Goal: Transaction & Acquisition: Purchase product/service

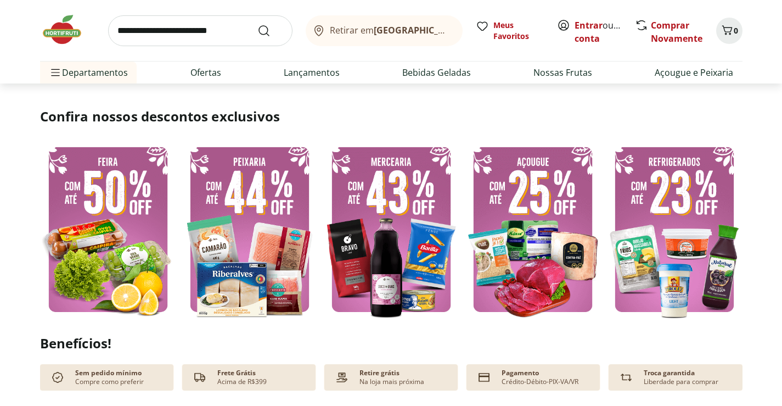
scroll to position [220, 0]
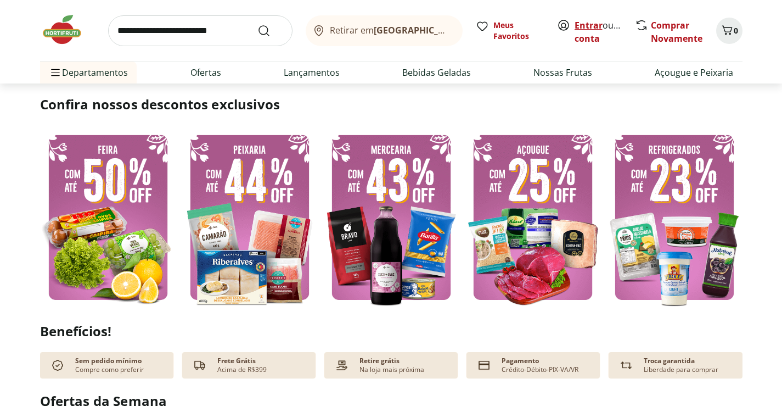
click at [585, 25] on link "Entrar" at bounding box center [589, 25] width 28 height 12
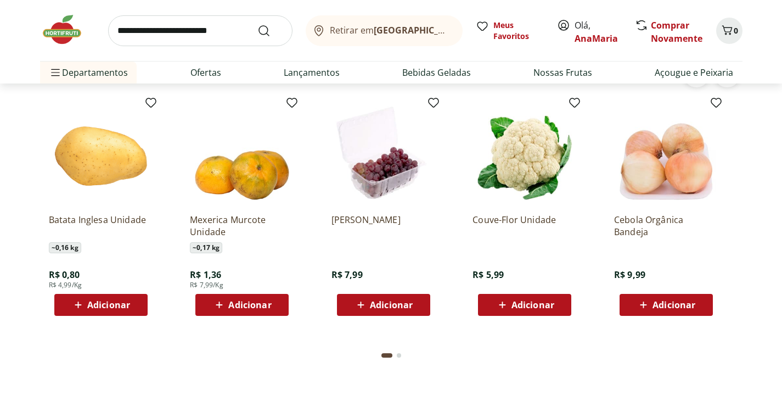
scroll to position [878, 0]
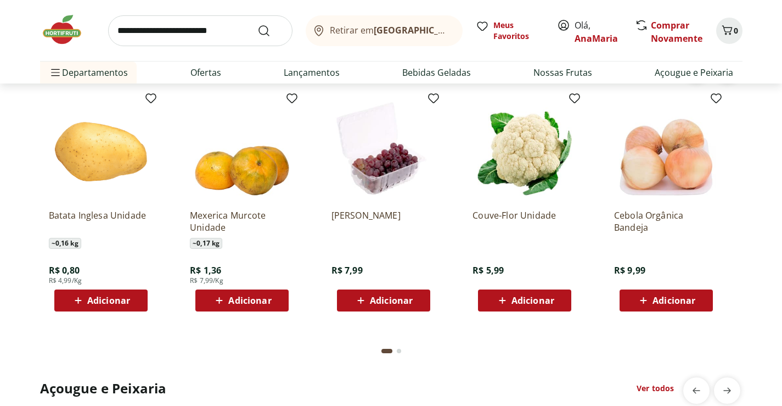
click at [92, 298] on span "Adicionar" at bounding box center [108, 300] width 43 height 9
click at [133, 297] on icon at bounding box center [132, 299] width 14 height 13
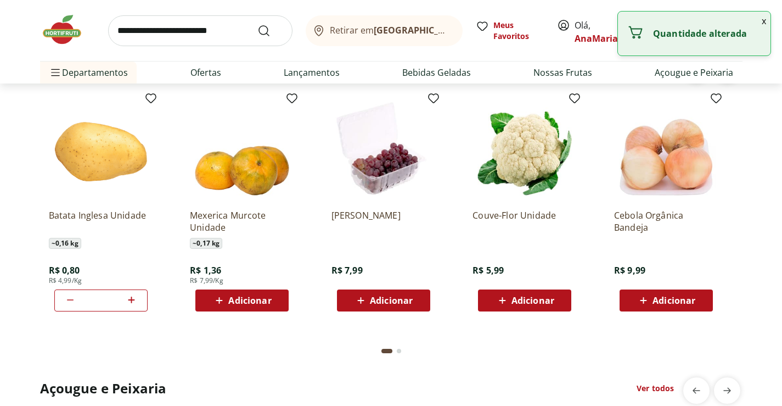
click at [133, 297] on icon at bounding box center [132, 299] width 14 height 13
click at [133, 296] on icon at bounding box center [132, 299] width 14 height 13
type input "*"
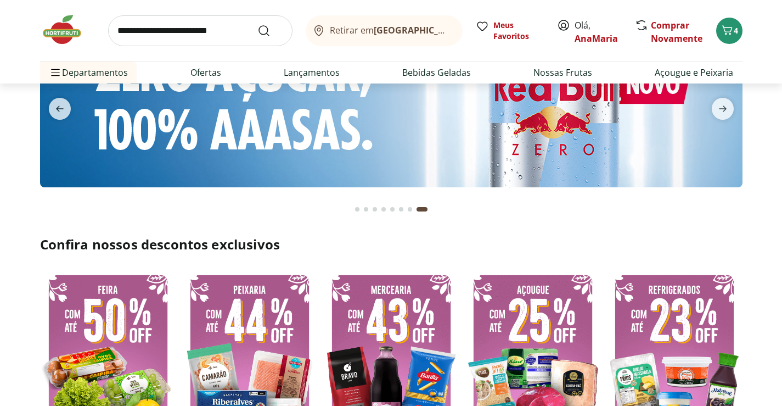
scroll to position [0, 0]
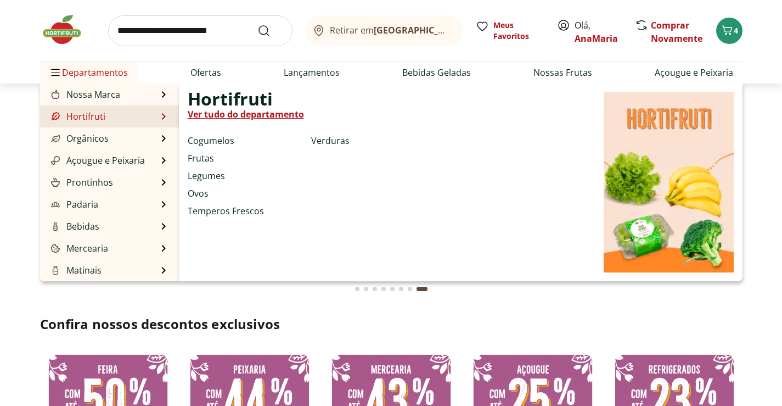
click at [224, 115] on link "Ver tudo do departamento" at bounding box center [246, 114] width 116 height 13
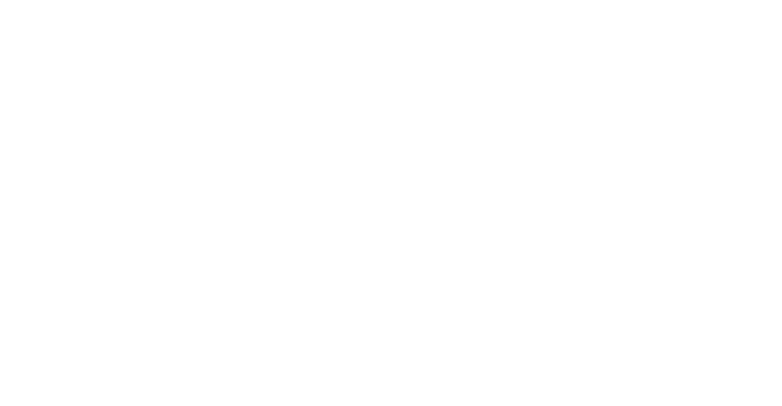
select select "**********"
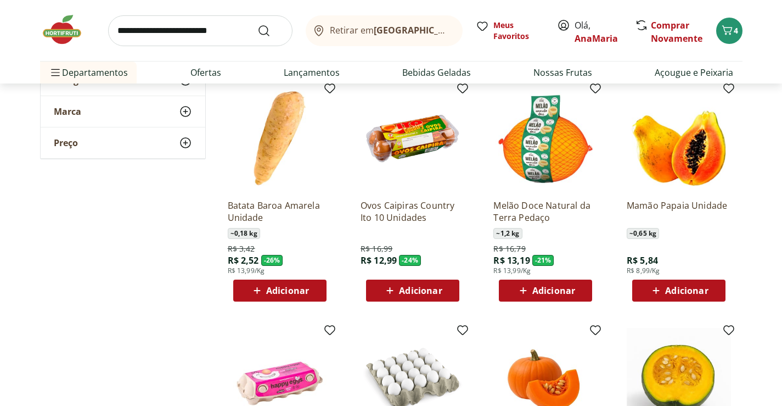
scroll to position [329, 0]
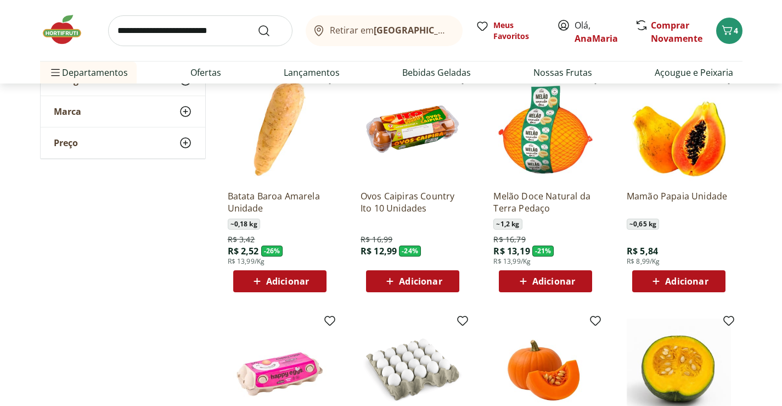
click at [279, 279] on span "Adicionar" at bounding box center [287, 281] width 43 height 9
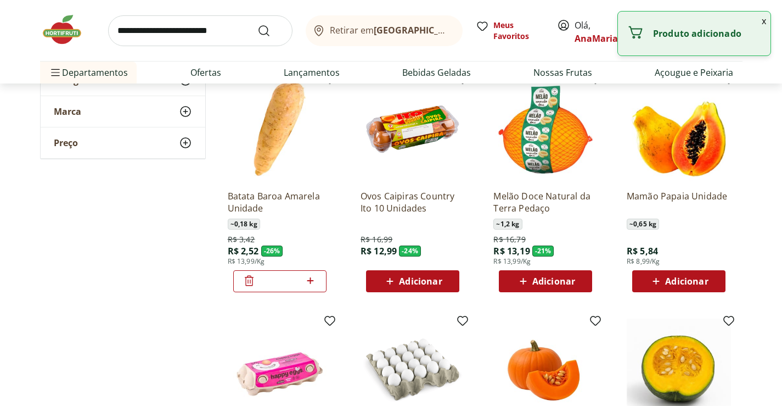
click at [311, 279] on icon at bounding box center [310, 280] width 7 height 7
click at [311, 278] on icon at bounding box center [310, 280] width 7 height 7
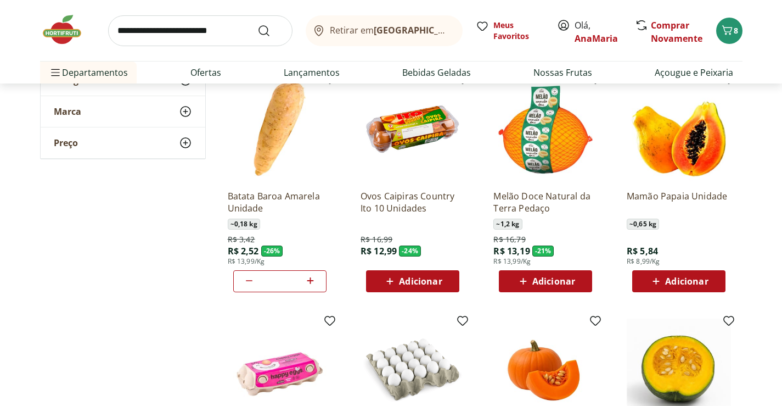
click at [309, 279] on icon at bounding box center [310, 280] width 14 height 13
click at [247, 277] on icon at bounding box center [249, 280] width 13 height 13
type input "*"
click at [413, 278] on span "Adicionar" at bounding box center [420, 281] width 43 height 9
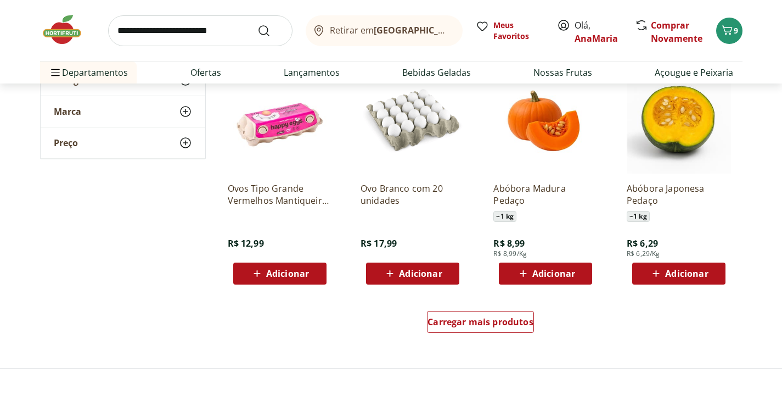
scroll to position [604, 0]
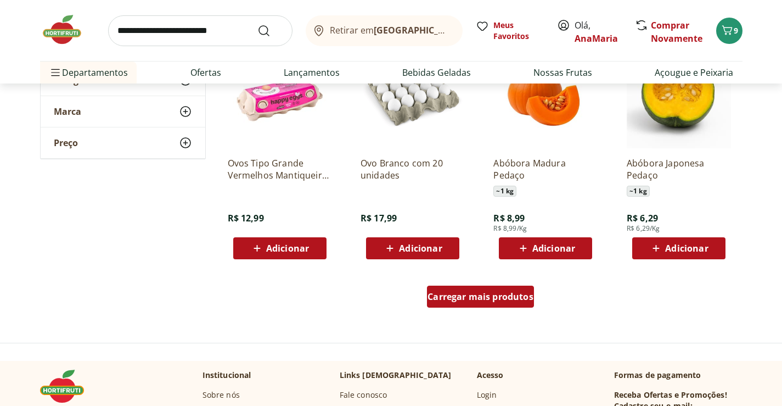
click at [469, 293] on span "Carregar mais produtos" at bounding box center [481, 296] width 106 height 9
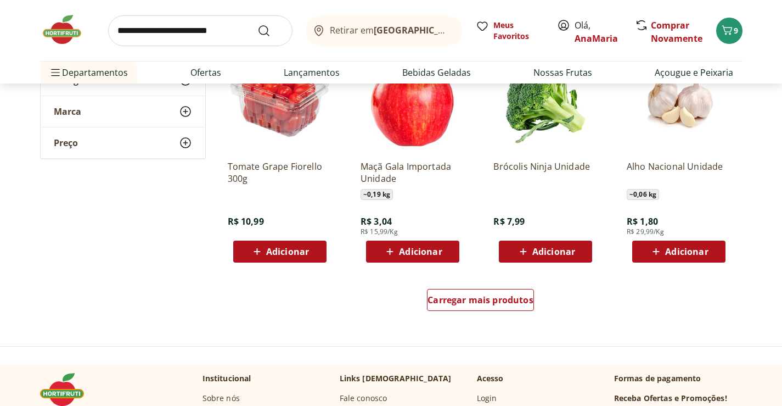
scroll to position [1317, 0]
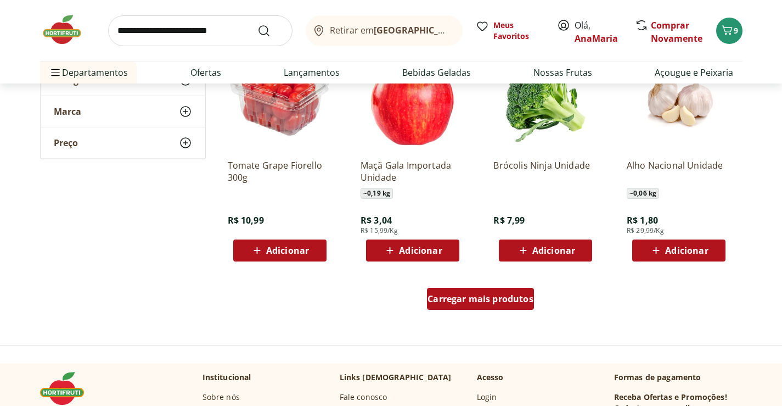
click at [478, 299] on span "Carregar mais produtos" at bounding box center [481, 298] width 106 height 9
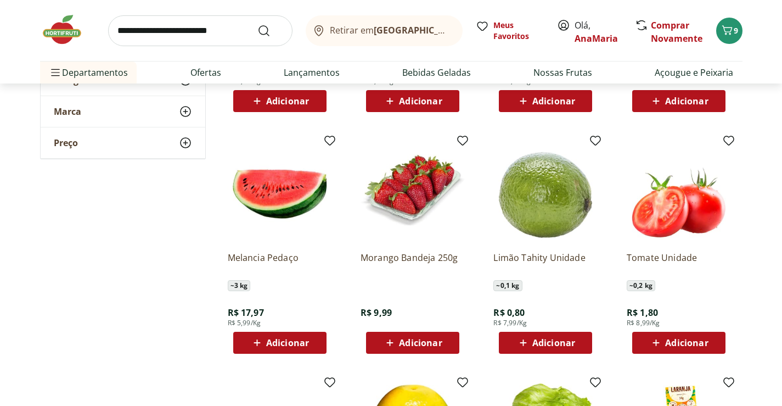
scroll to position [1701, 0]
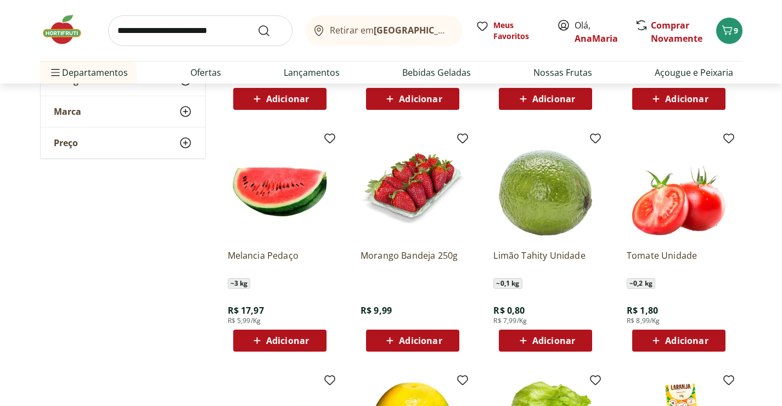
click at [414, 340] on span "Adicionar" at bounding box center [420, 340] width 43 height 9
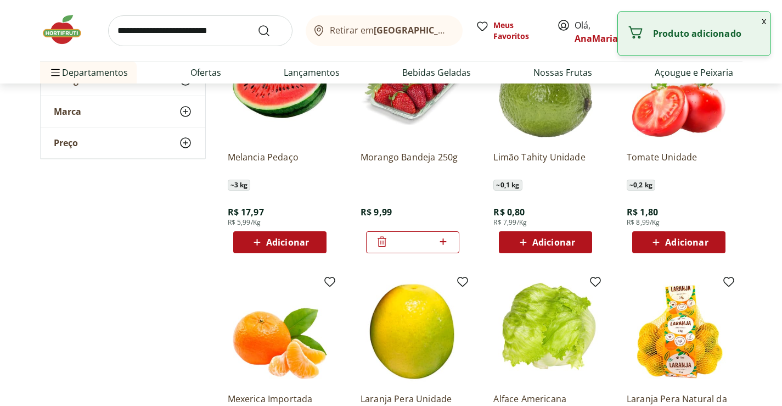
scroll to position [1811, 0]
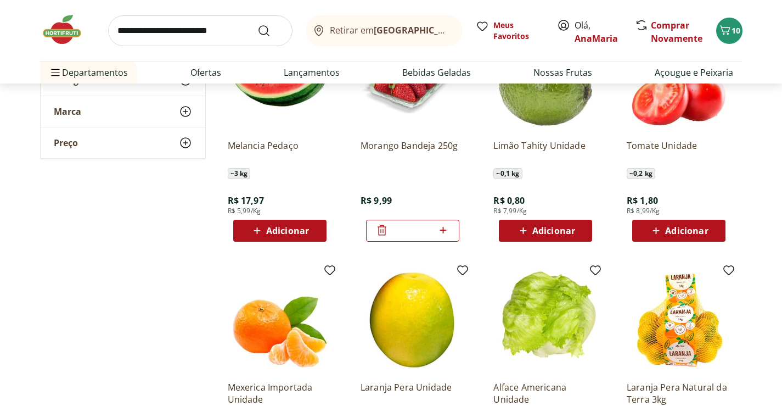
click at [551, 228] on span "Adicionar" at bounding box center [553, 230] width 43 height 9
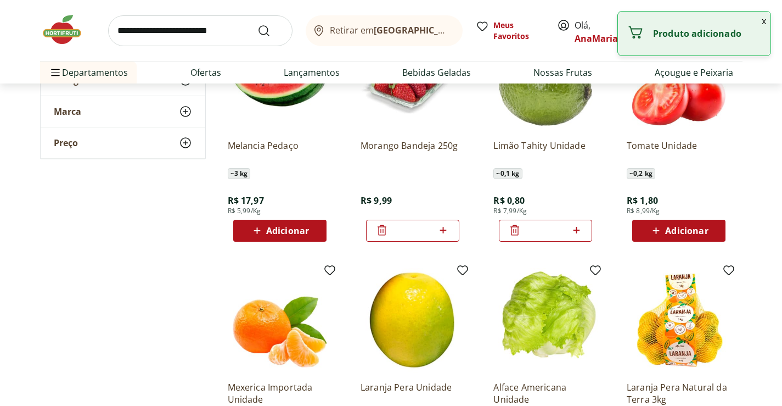
click at [574, 230] on icon at bounding box center [576, 230] width 7 height 7
type input "*"
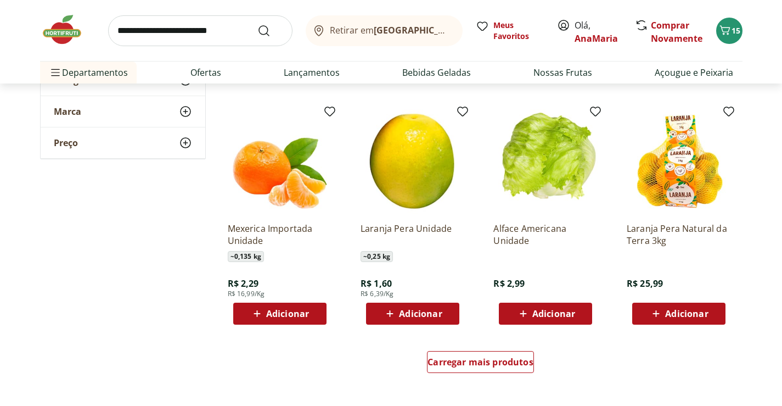
scroll to position [1976, 0]
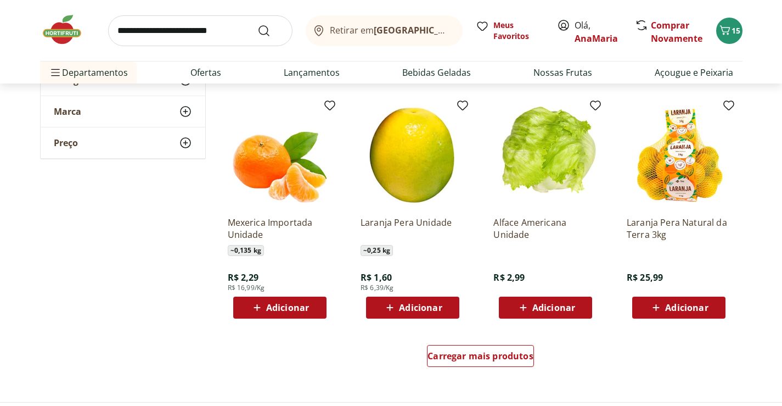
click at [282, 303] on span "Adicionar" at bounding box center [287, 307] width 43 height 9
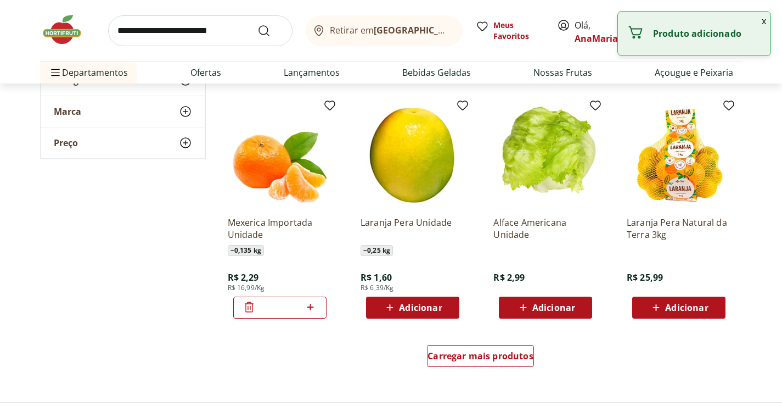
click at [311, 302] on icon at bounding box center [310, 306] width 14 height 13
type input "*"
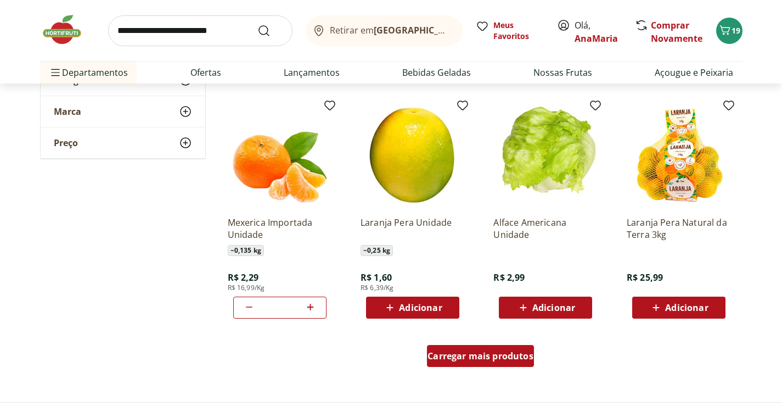
click at [474, 351] on span "Carregar mais produtos" at bounding box center [481, 355] width 106 height 9
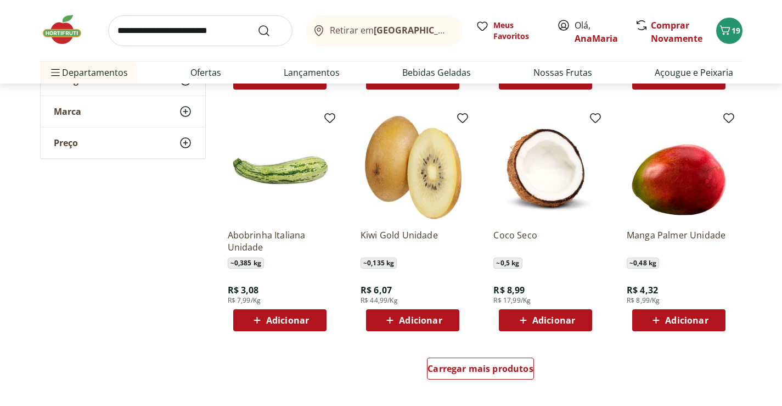
scroll to position [2689, 0]
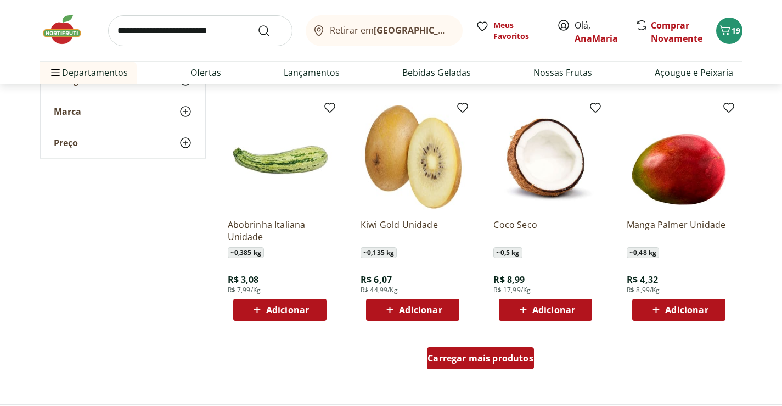
click at [469, 355] on span "Carregar mais produtos" at bounding box center [481, 357] width 106 height 9
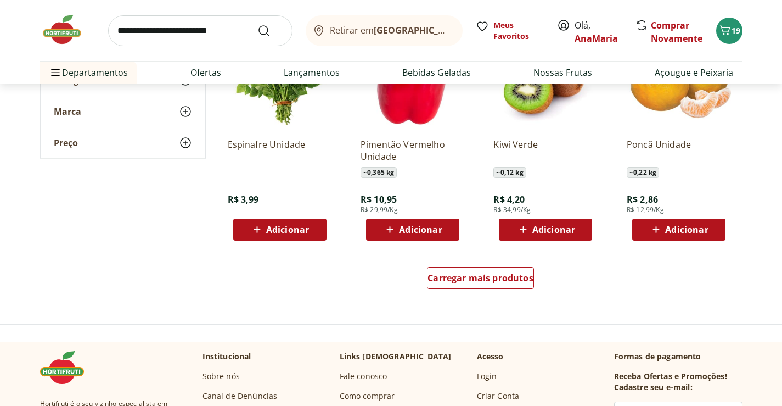
scroll to position [3512, 0]
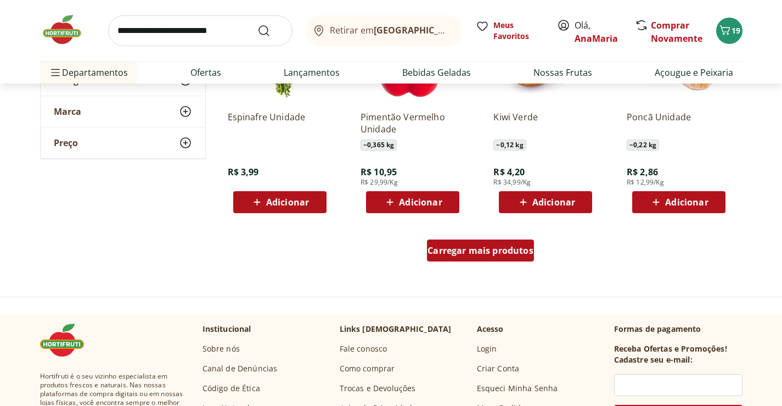
click at [473, 251] on span "Carregar mais produtos" at bounding box center [481, 250] width 106 height 9
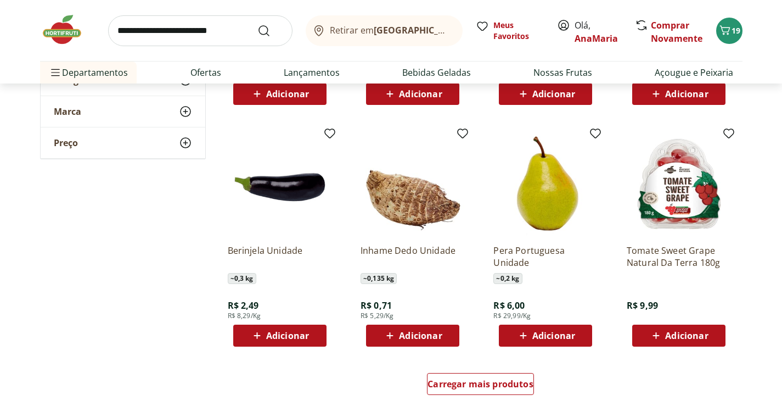
scroll to position [4171, 0]
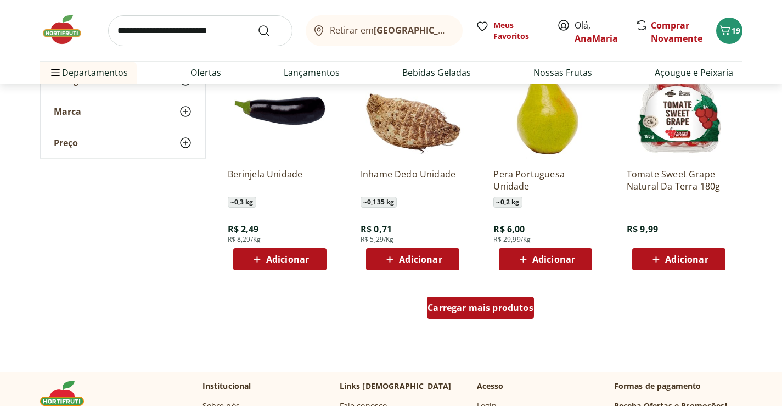
click at [470, 307] on span "Carregar mais produtos" at bounding box center [481, 307] width 106 height 9
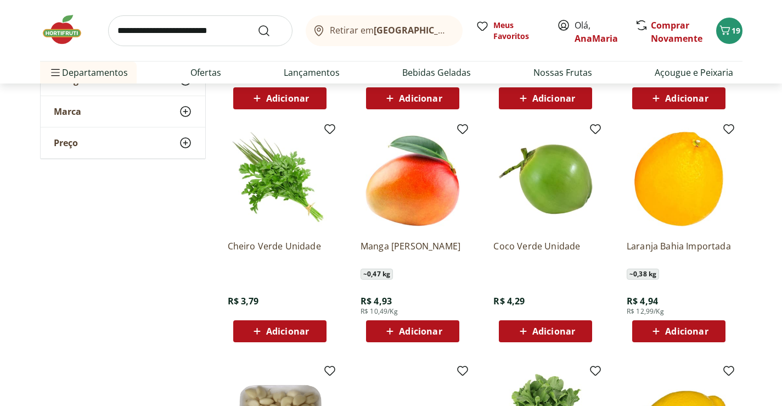
scroll to position [4336, 0]
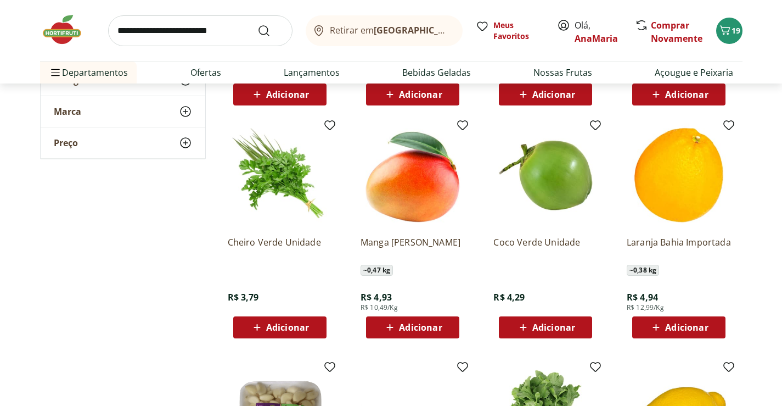
click at [680, 328] on span "Adicionar" at bounding box center [686, 327] width 43 height 9
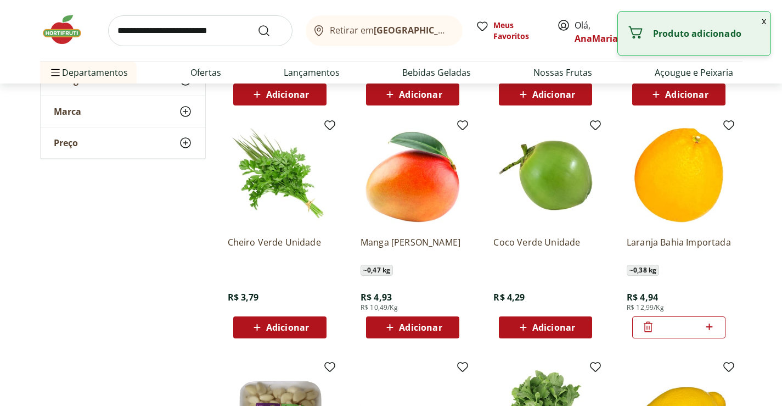
click at [712, 325] on icon at bounding box center [709, 326] width 14 height 13
click at [711, 325] on icon at bounding box center [709, 326] width 14 height 13
type input "*"
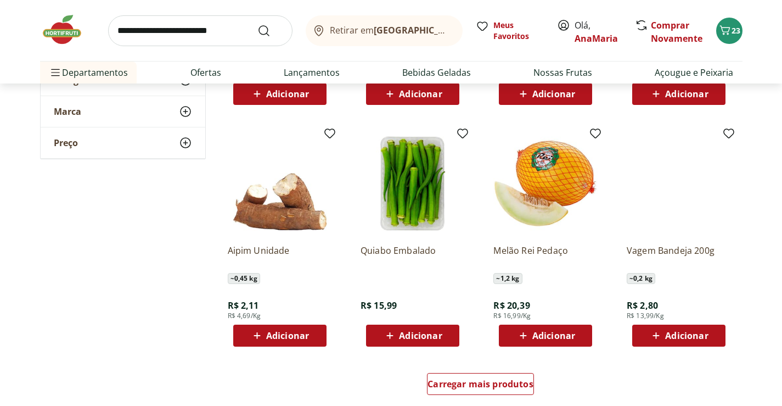
scroll to position [4830, 0]
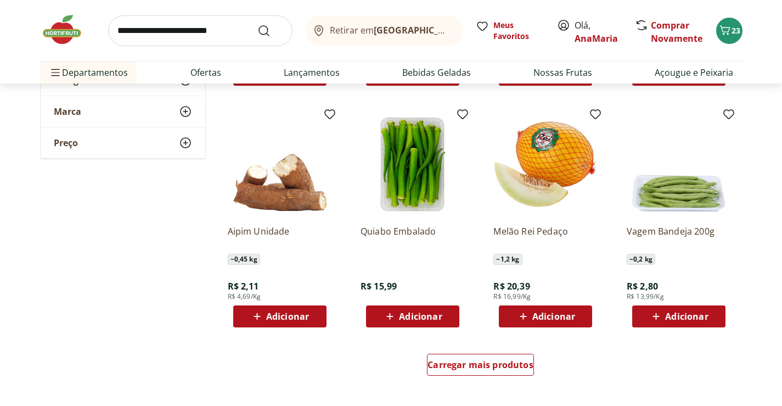
click at [683, 313] on span "Adicionar" at bounding box center [686, 316] width 43 height 9
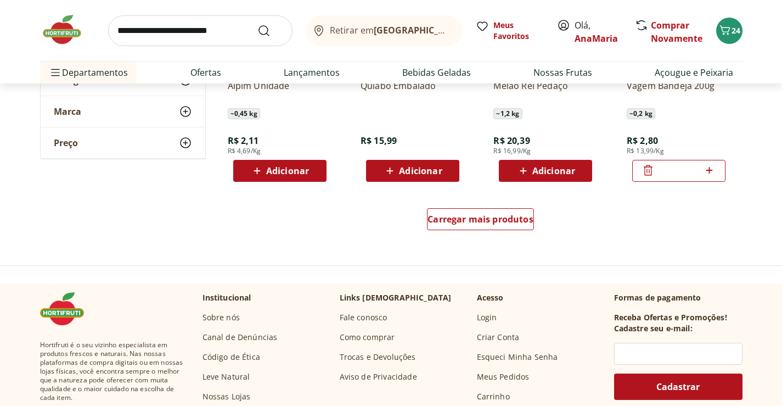
scroll to position [4994, 0]
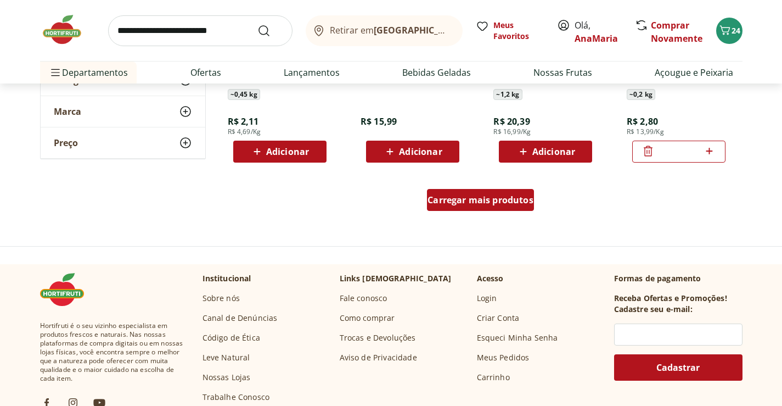
click at [477, 196] on span "Carregar mais produtos" at bounding box center [481, 199] width 106 height 9
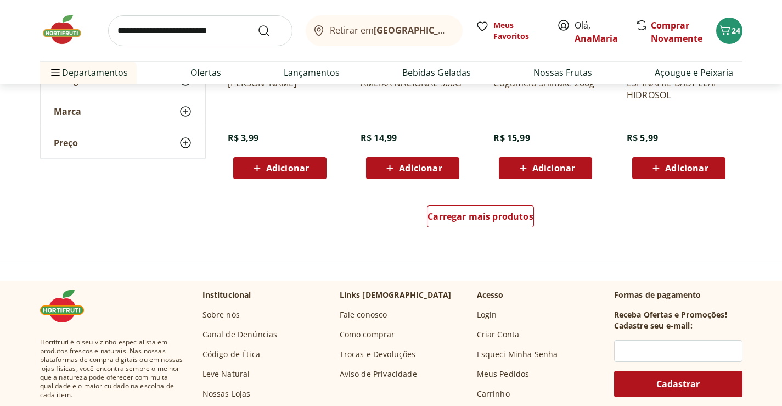
scroll to position [5708, 0]
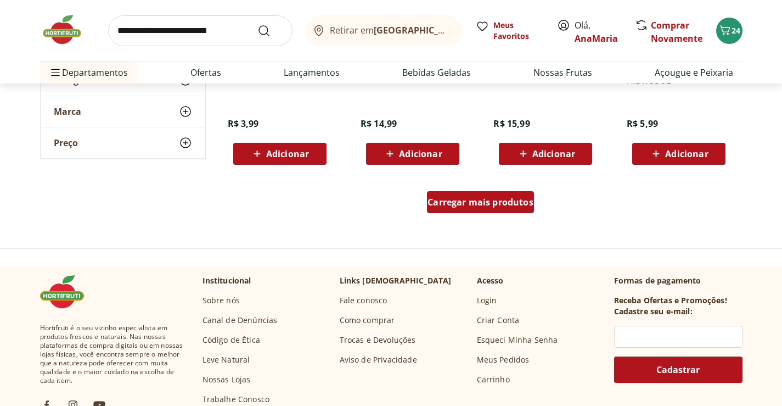
click at [476, 199] on span "Carregar mais produtos" at bounding box center [481, 202] width 106 height 9
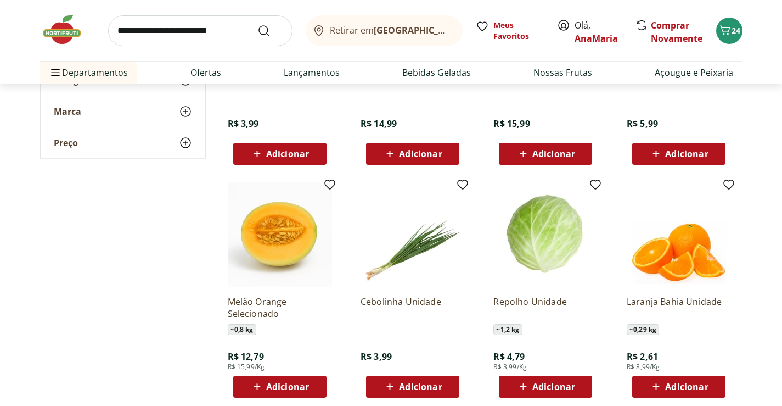
scroll to position [5763, 0]
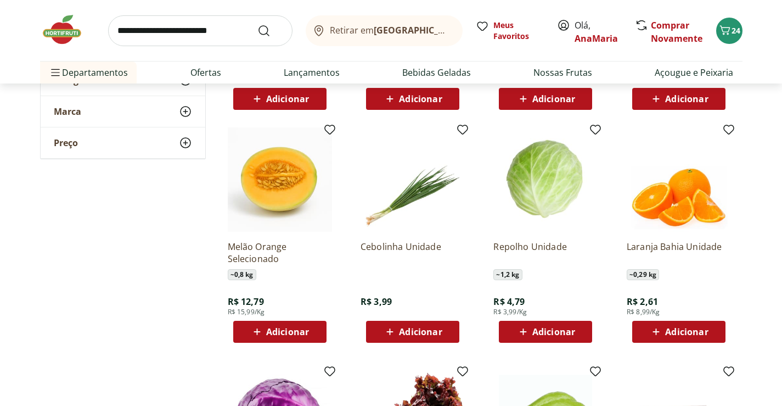
click at [683, 329] on span "Adicionar" at bounding box center [686, 331] width 43 height 9
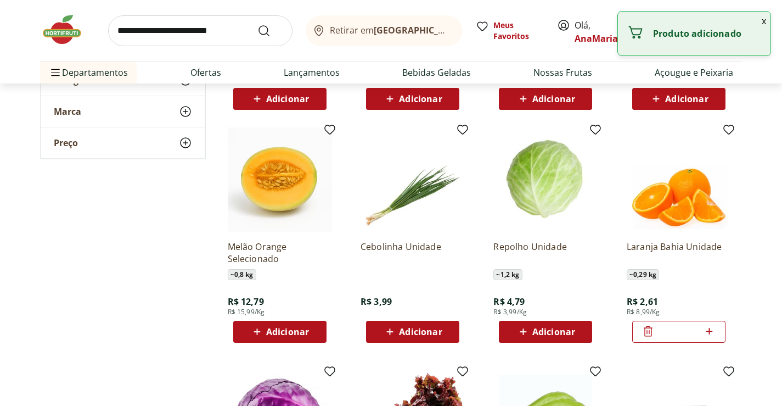
click at [711, 328] on icon at bounding box center [709, 330] width 14 height 13
click at [710, 328] on icon at bounding box center [709, 330] width 14 height 13
type input "*"
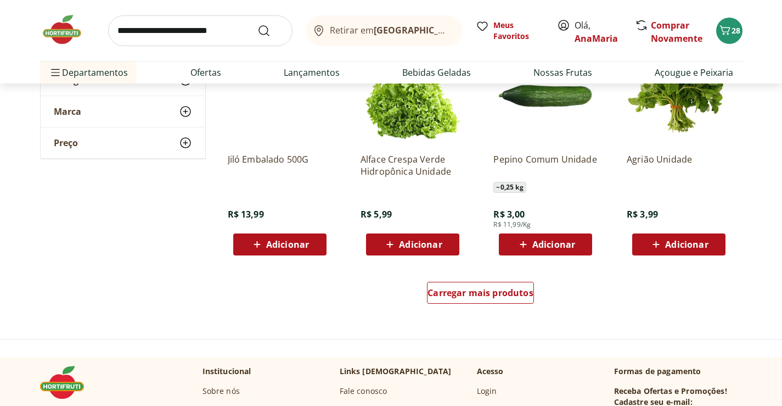
scroll to position [6366, 0]
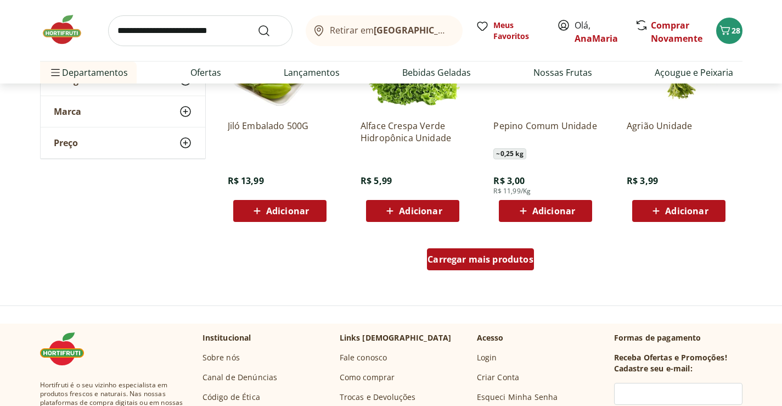
click at [470, 256] on span "Carregar mais produtos" at bounding box center [481, 259] width 106 height 9
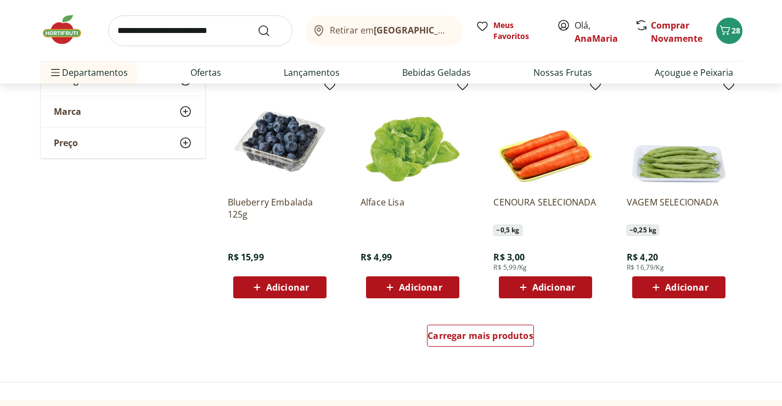
scroll to position [7025, 0]
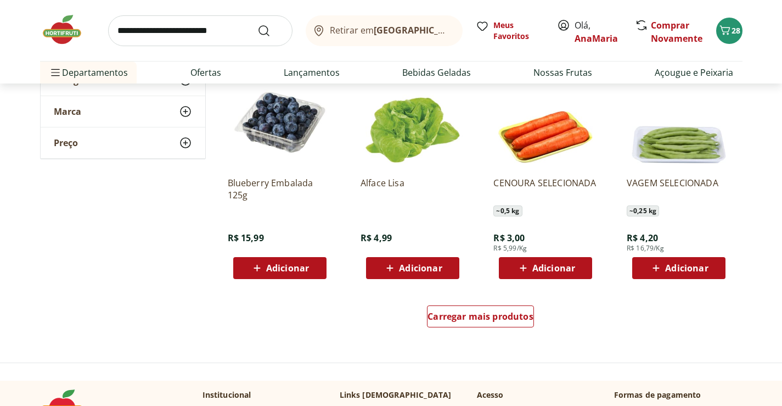
click at [408, 265] on span "Adicionar" at bounding box center [420, 267] width 43 height 9
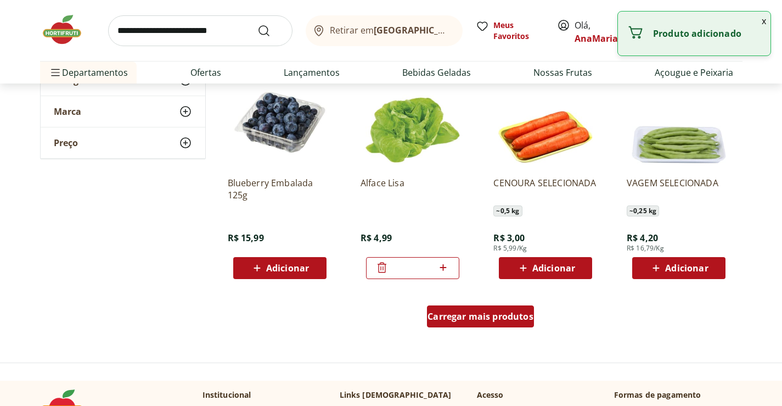
click at [488, 312] on span "Carregar mais produtos" at bounding box center [481, 316] width 106 height 9
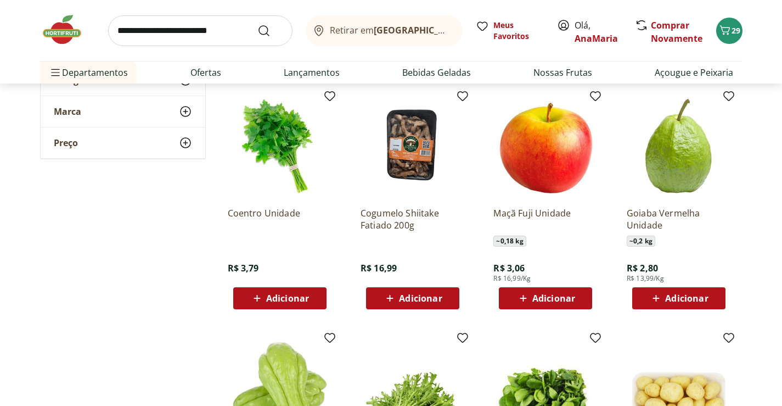
scroll to position [7244, 0]
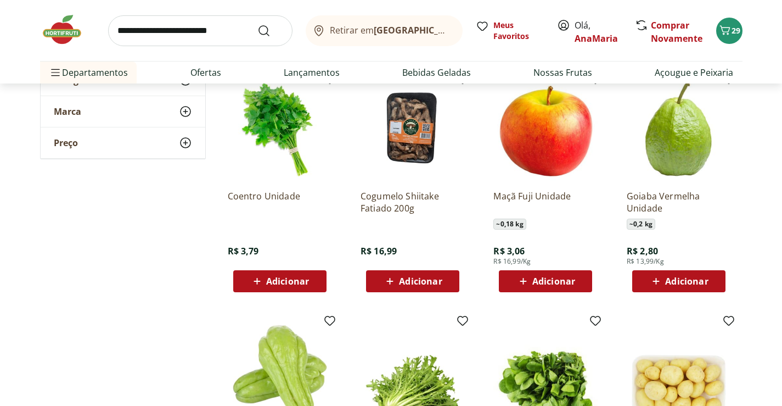
click at [688, 280] on span "Adicionar" at bounding box center [686, 281] width 43 height 9
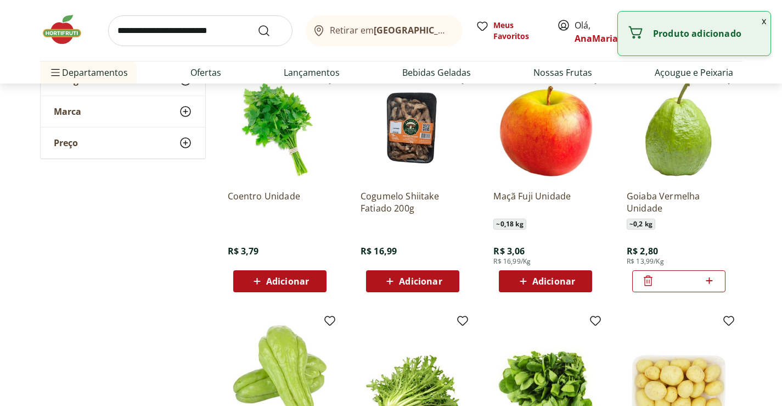
click at [709, 279] on icon at bounding box center [709, 280] width 14 height 13
type input "*"
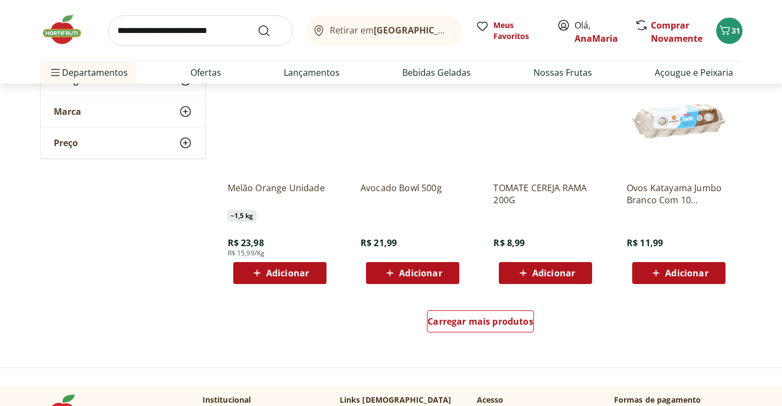
scroll to position [7738, 0]
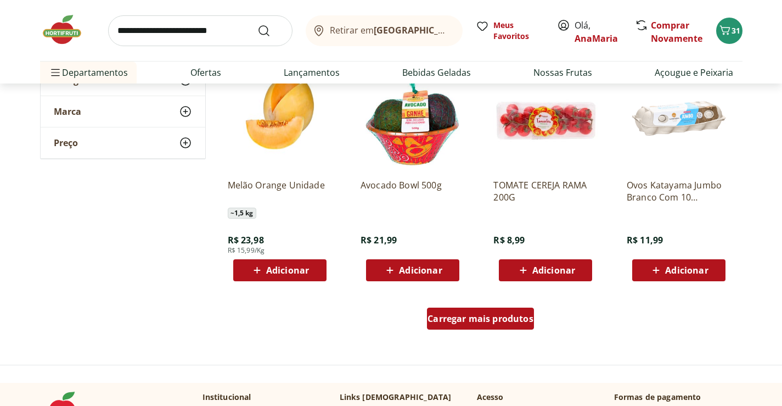
click at [474, 319] on span "Carregar mais produtos" at bounding box center [481, 318] width 106 height 9
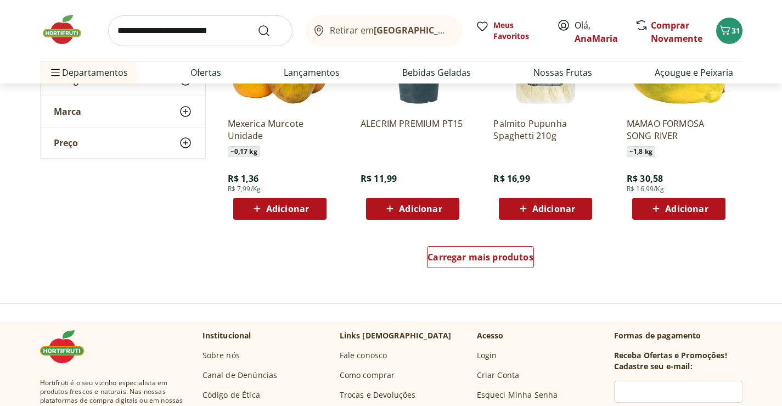
scroll to position [8561, 0]
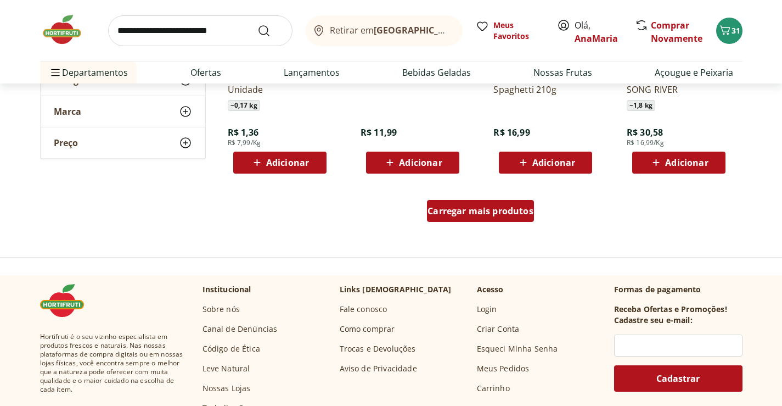
click at [468, 209] on span "Carregar mais produtos" at bounding box center [481, 210] width 106 height 9
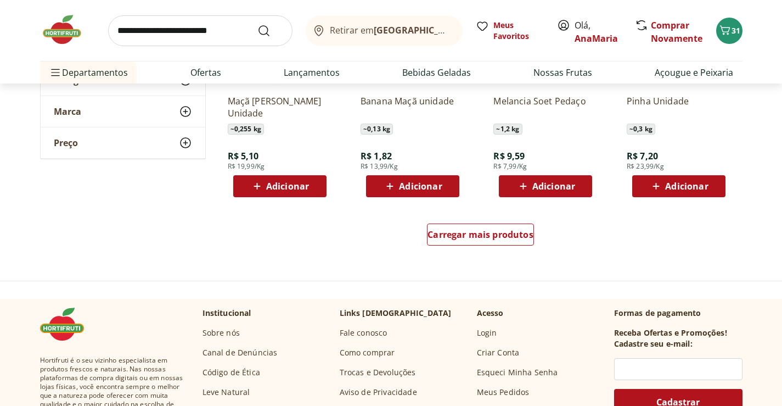
scroll to position [9275, 0]
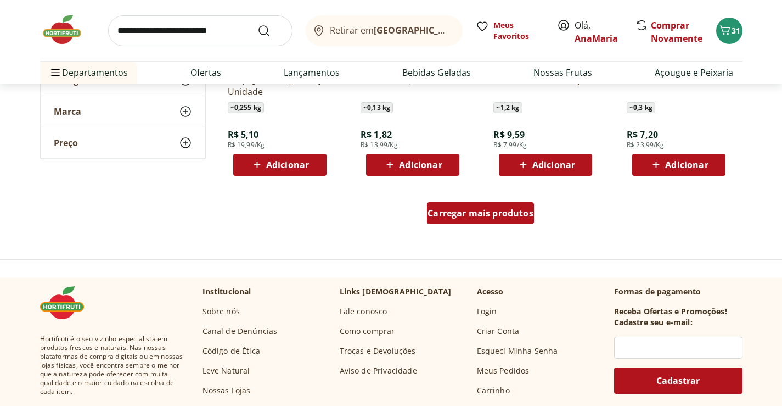
click at [470, 213] on span "Carregar mais produtos" at bounding box center [481, 213] width 106 height 9
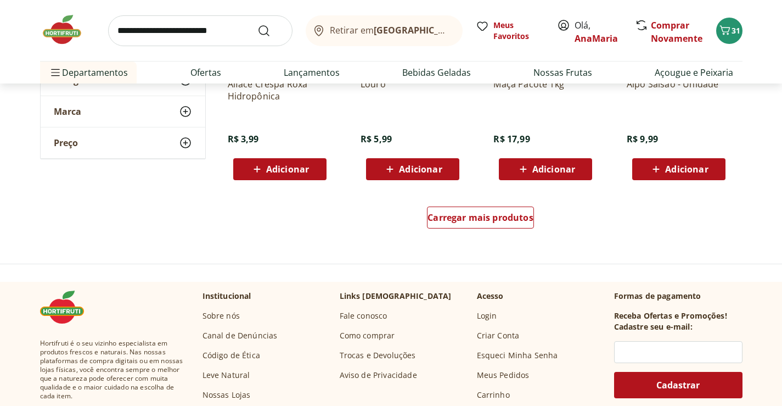
scroll to position [9988, 0]
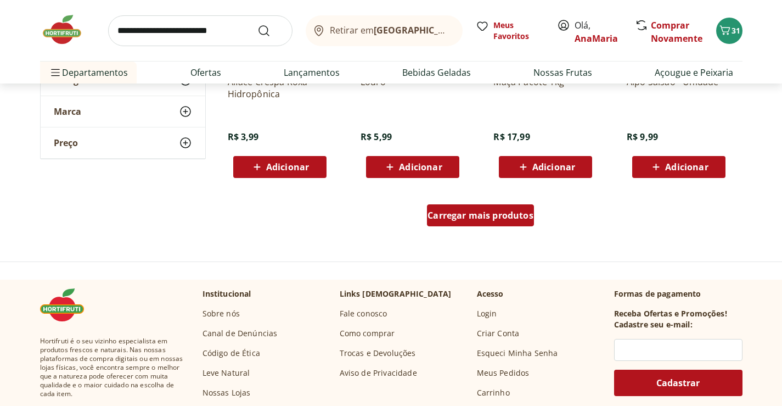
click at [479, 215] on span "Carregar mais produtos" at bounding box center [481, 215] width 106 height 9
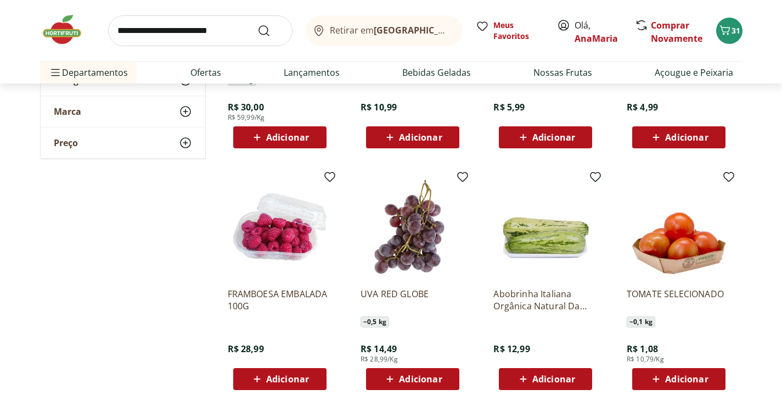
scroll to position [10537, 0]
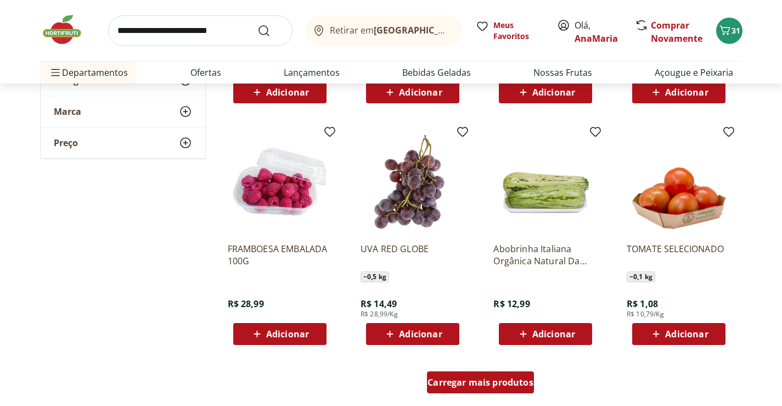
click at [474, 383] on span "Carregar mais produtos" at bounding box center [481, 382] width 106 height 9
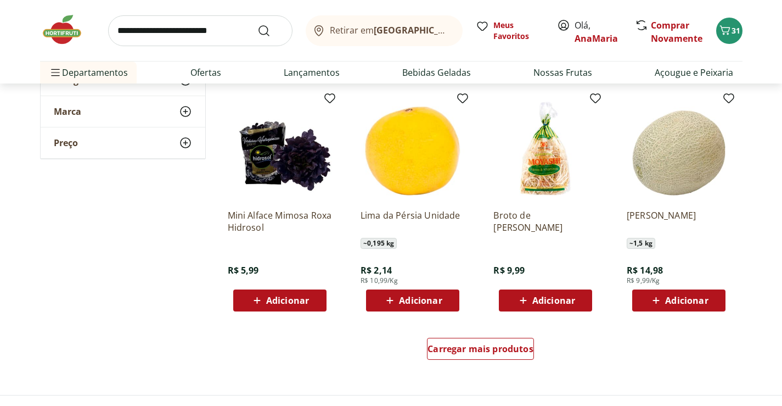
scroll to position [11305, 0]
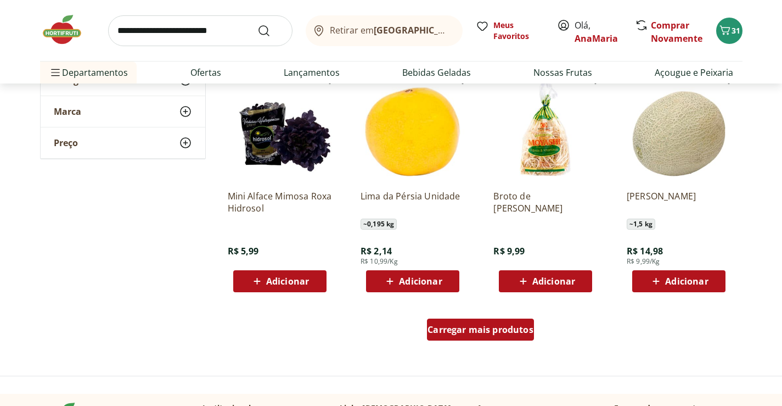
click at [476, 330] on span "Carregar mais produtos" at bounding box center [481, 329] width 106 height 9
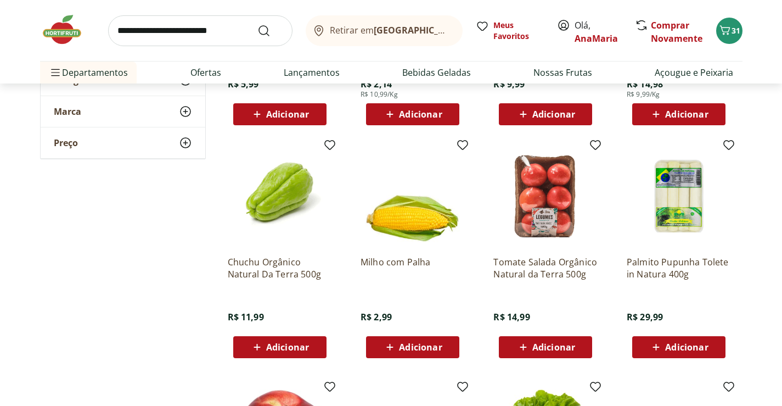
scroll to position [11470, 0]
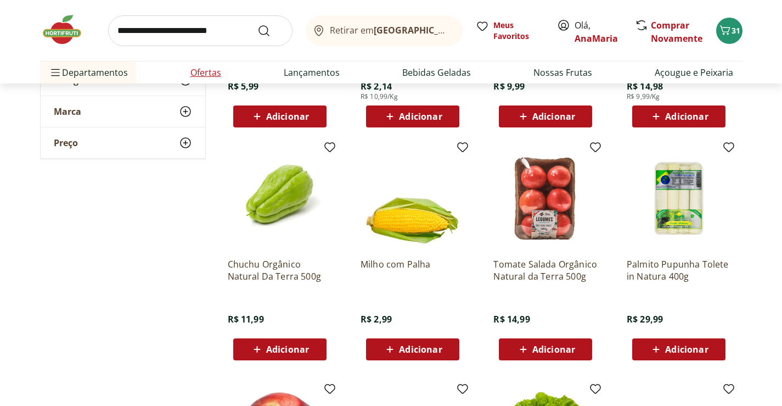
click at [207, 70] on link "Ofertas" at bounding box center [205, 72] width 31 height 13
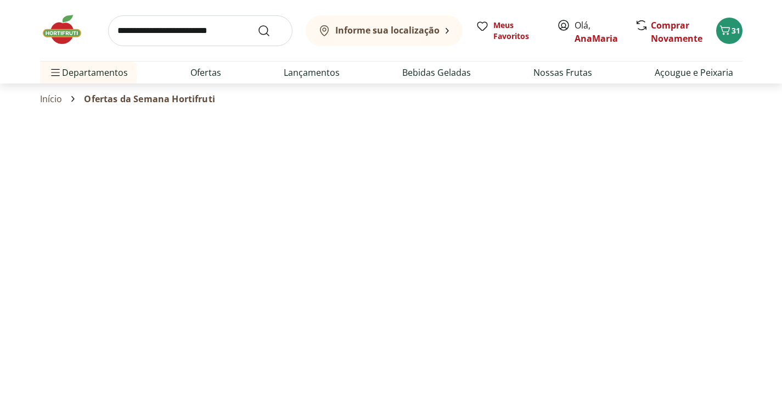
select select "**********"
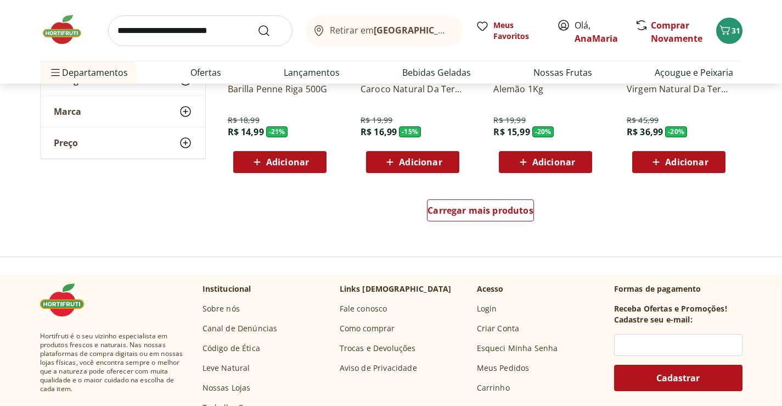
scroll to position [713, 0]
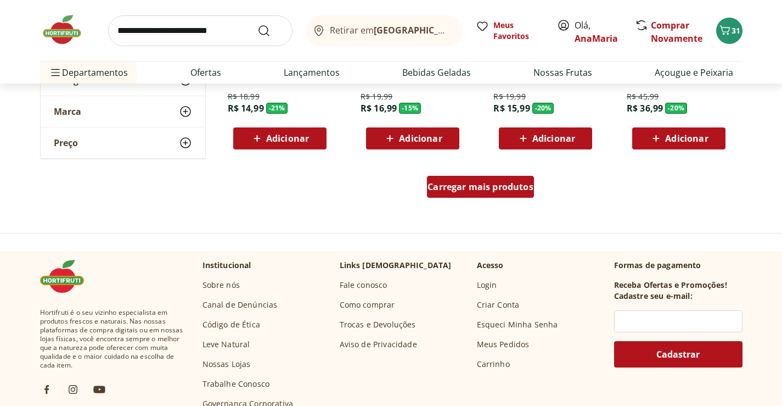
click at [477, 185] on span "Carregar mais produtos" at bounding box center [481, 186] width 106 height 9
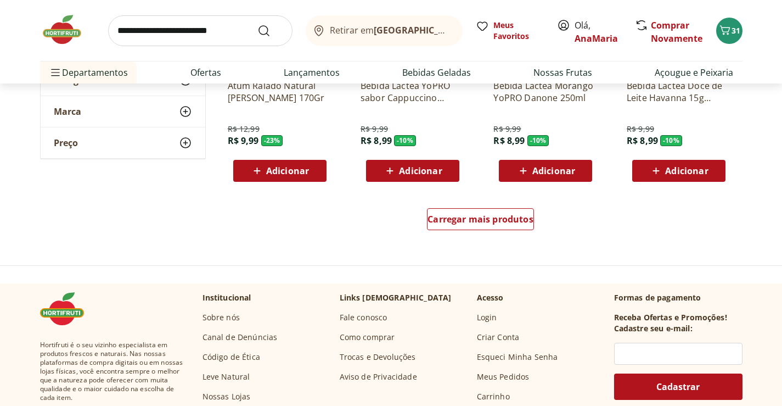
scroll to position [1427, 0]
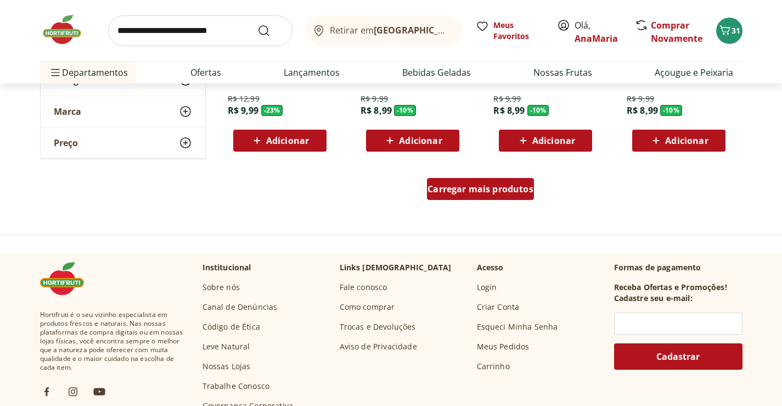
click at [476, 190] on span "Carregar mais produtos" at bounding box center [481, 188] width 106 height 9
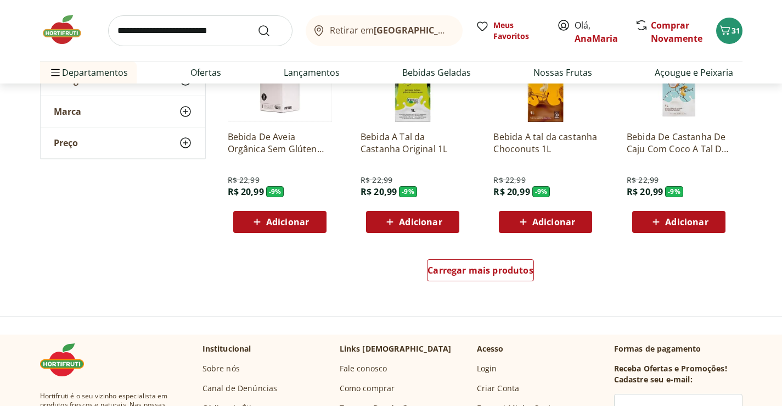
scroll to position [2085, 0]
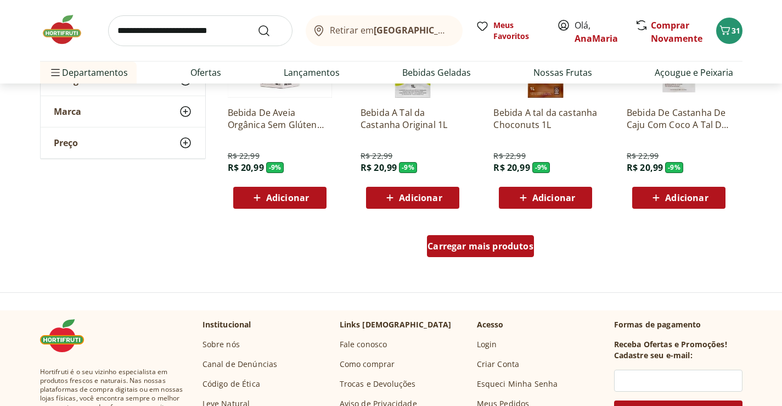
click at [481, 243] on span "Carregar mais produtos" at bounding box center [481, 245] width 106 height 9
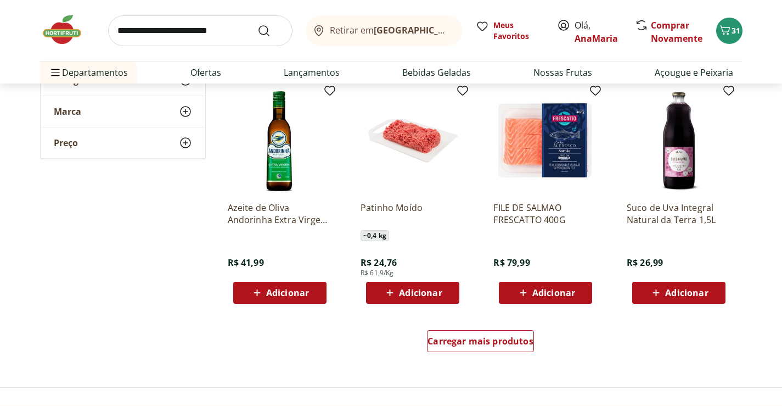
scroll to position [2744, 0]
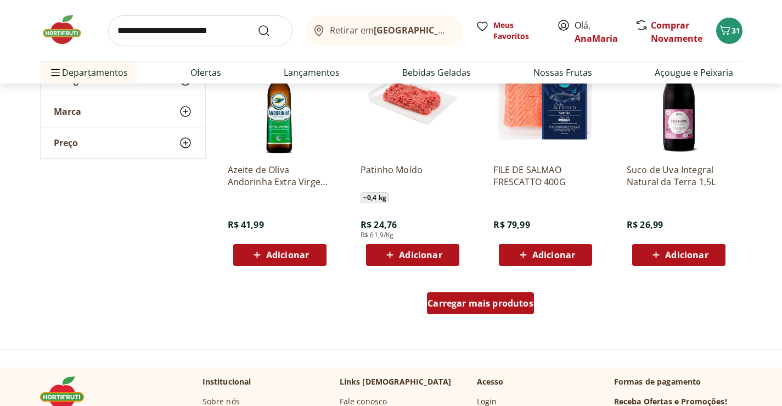
click at [473, 299] on span "Carregar mais produtos" at bounding box center [481, 303] width 106 height 9
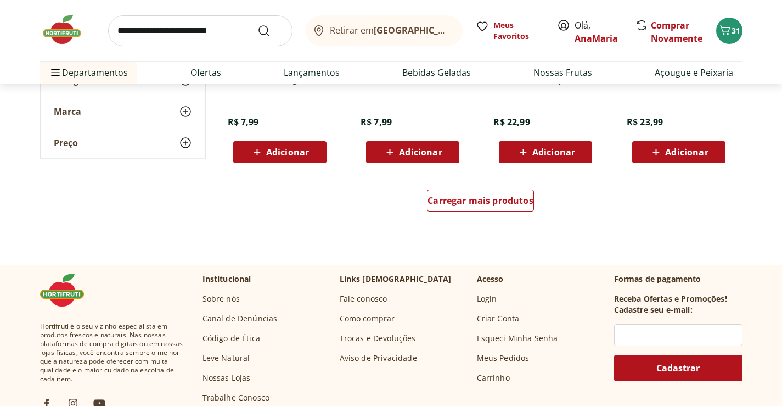
scroll to position [3567, 0]
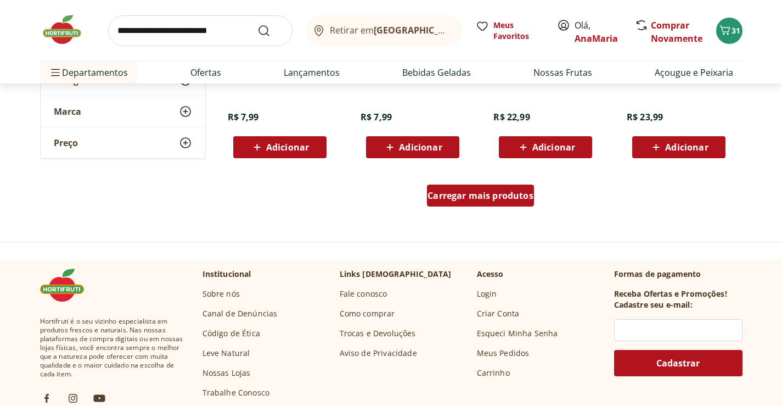
click at [462, 195] on span "Carregar mais produtos" at bounding box center [481, 195] width 106 height 9
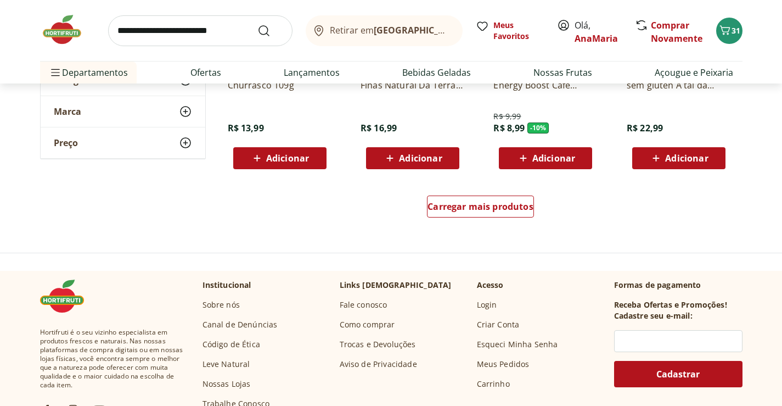
scroll to position [4281, 0]
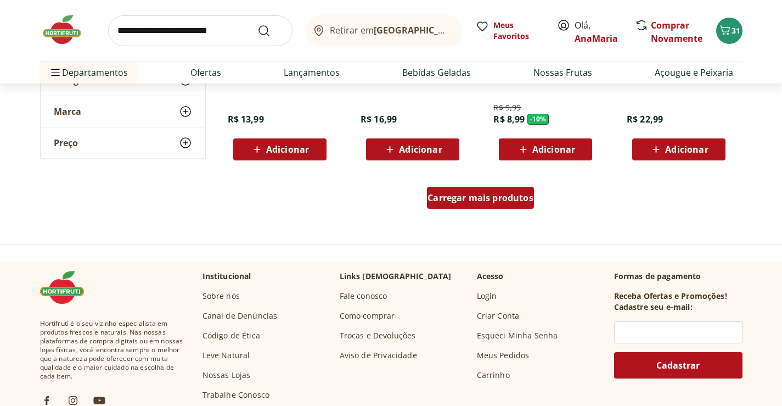
click at [469, 195] on span "Carregar mais produtos" at bounding box center [481, 197] width 106 height 9
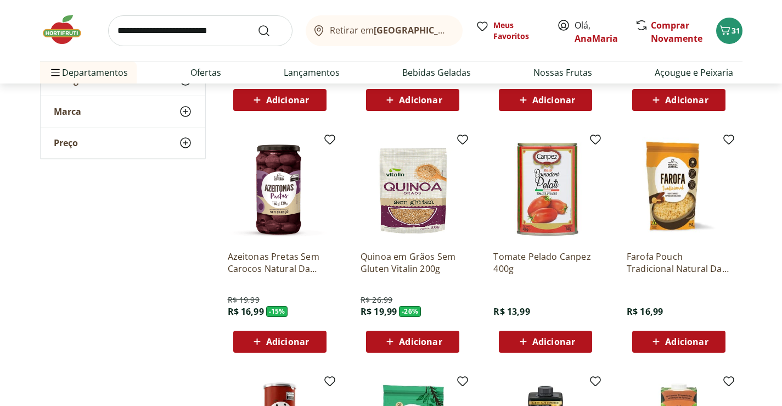
scroll to position [3842, 0]
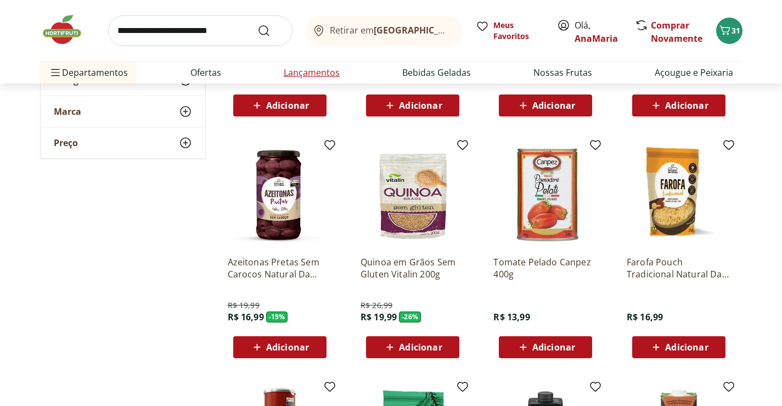
click at [306, 73] on link "Lançamentos" at bounding box center [312, 72] width 56 height 13
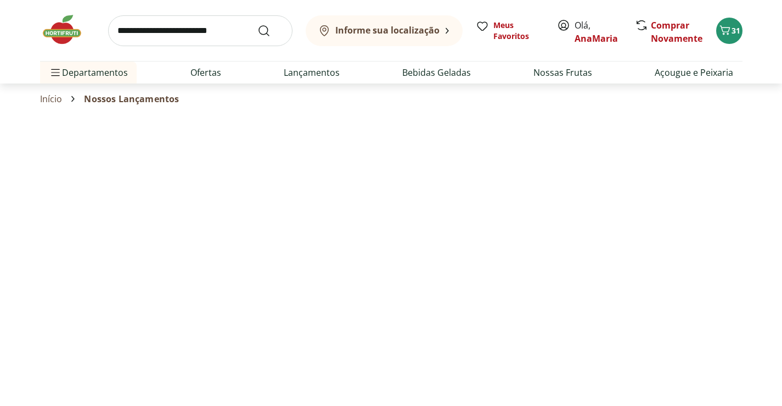
select select "**********"
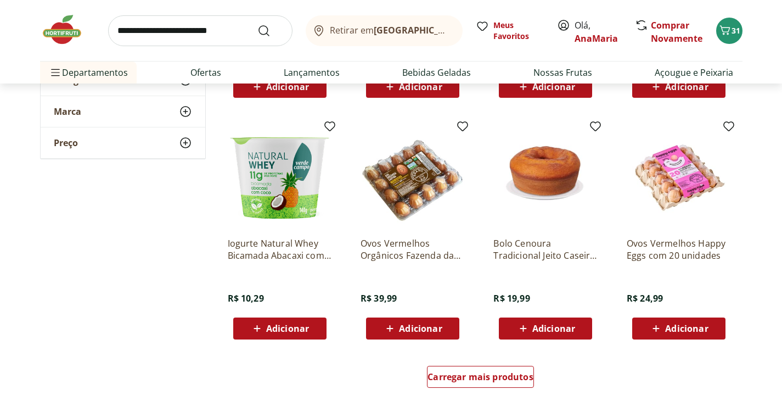
scroll to position [549, 0]
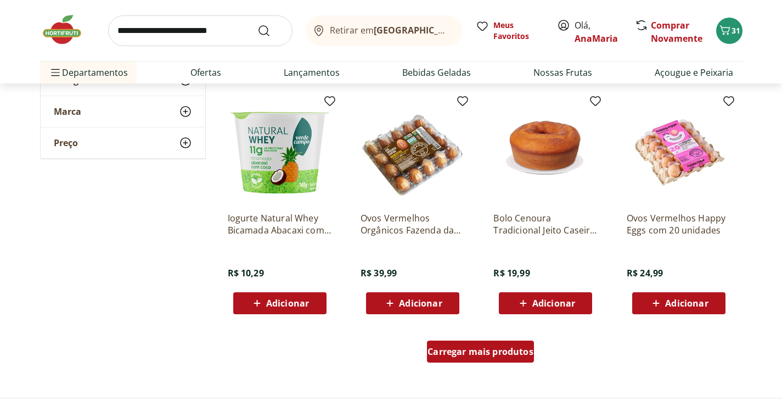
click at [468, 352] on span "Carregar mais produtos" at bounding box center [481, 351] width 106 height 9
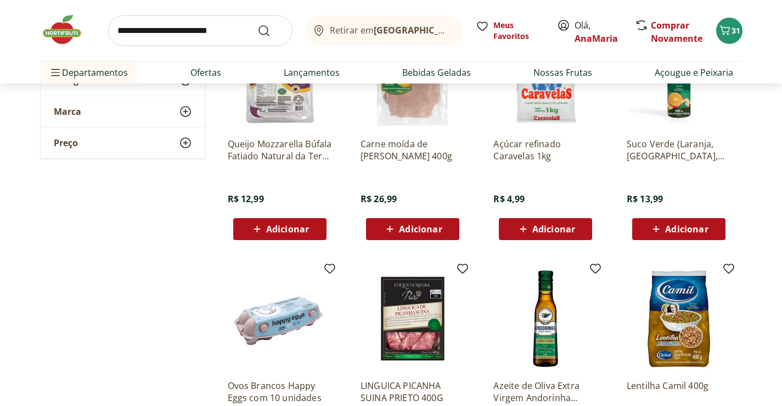
scroll to position [1098, 0]
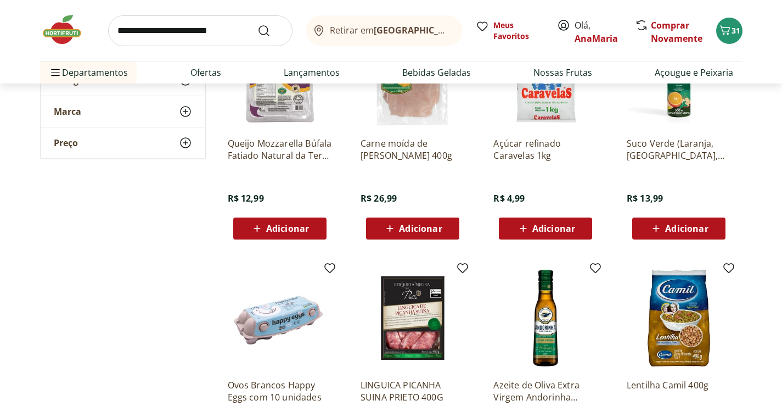
click at [681, 224] on span "Adicionar" at bounding box center [686, 228] width 43 height 9
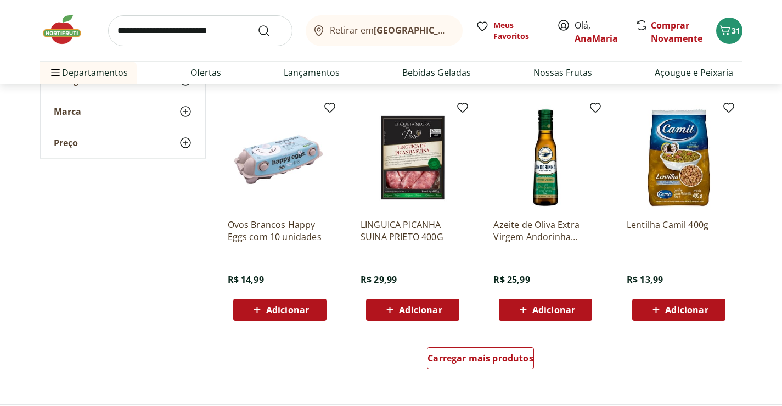
scroll to position [1262, 0]
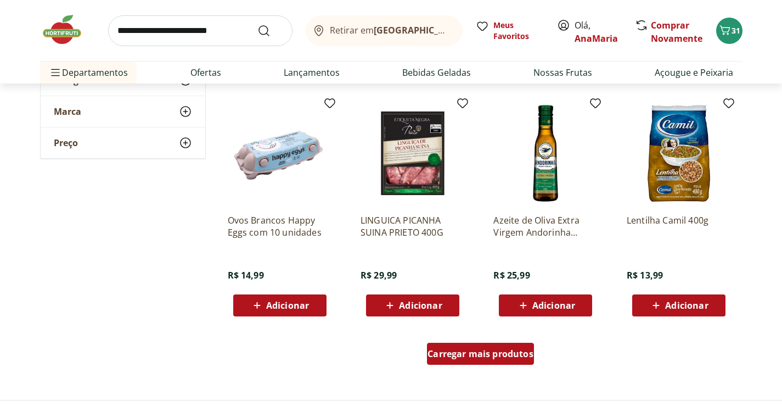
click at [480, 356] on span "Carregar mais produtos" at bounding box center [481, 353] width 106 height 9
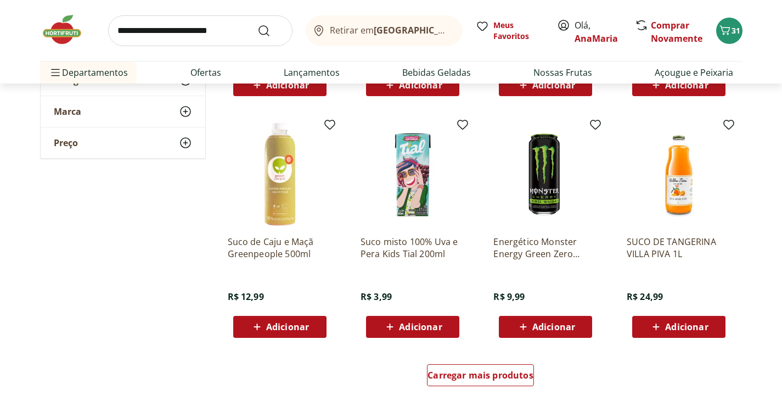
scroll to position [1976, 0]
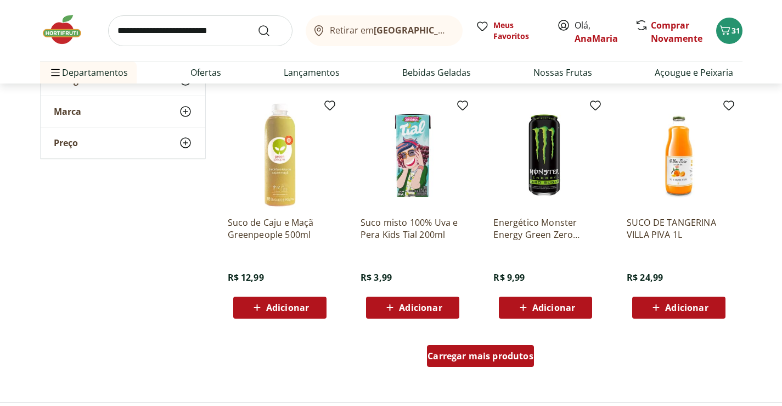
click at [465, 352] on span "Carregar mais produtos" at bounding box center [481, 355] width 106 height 9
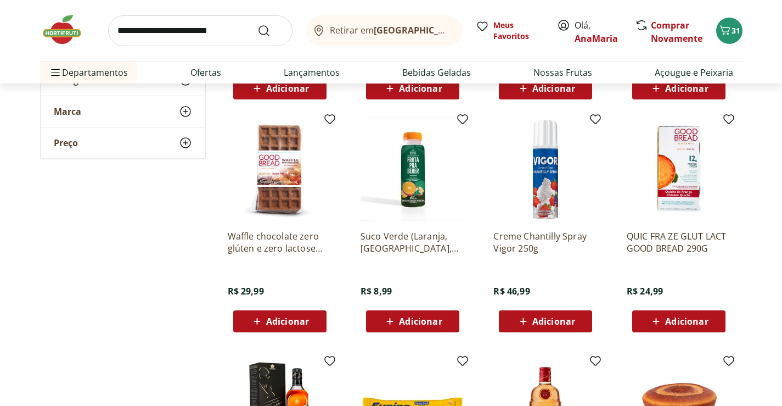
scroll to position [2195, 0]
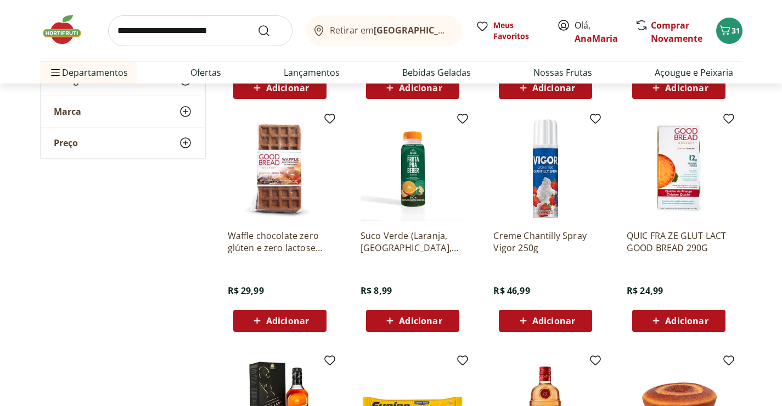
click at [414, 316] on span "Adicionar" at bounding box center [420, 320] width 43 height 9
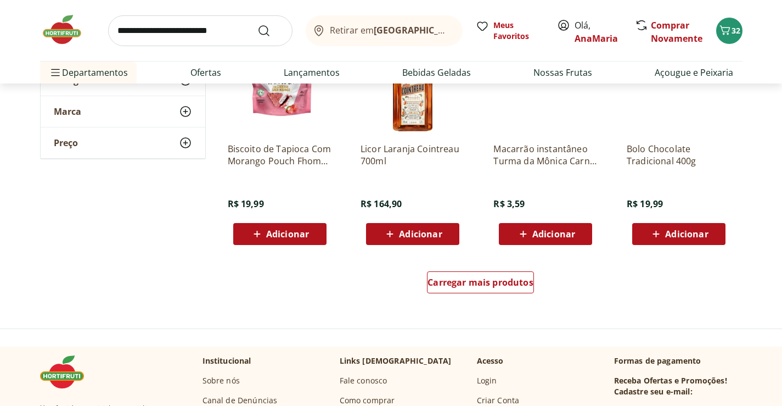
scroll to position [2799, 0]
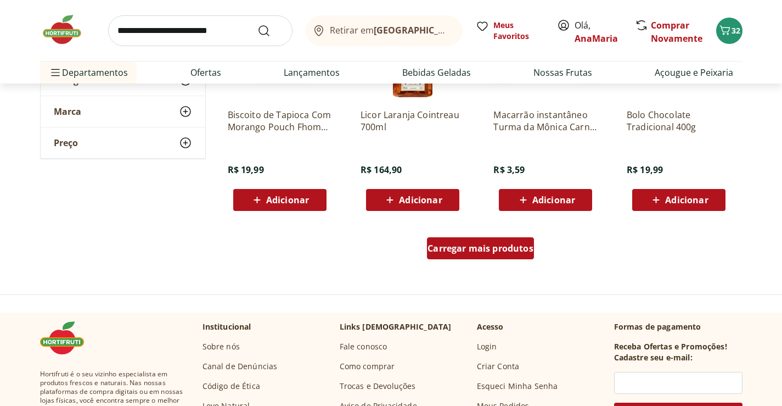
click at [470, 246] on span "Carregar mais produtos" at bounding box center [481, 248] width 106 height 9
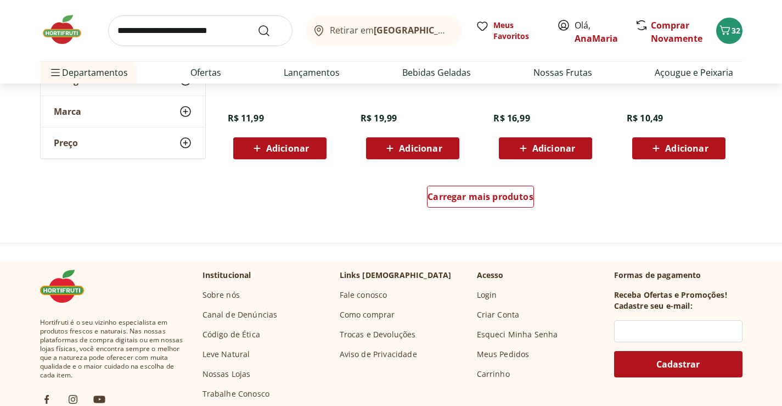
scroll to position [3567, 0]
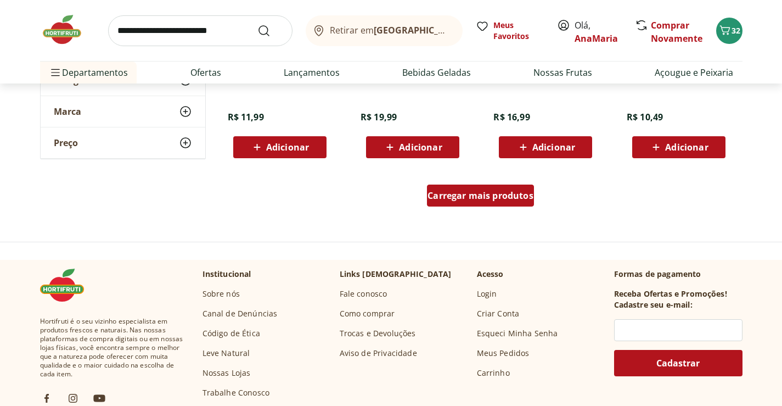
click at [474, 197] on span "Carregar mais produtos" at bounding box center [481, 195] width 106 height 9
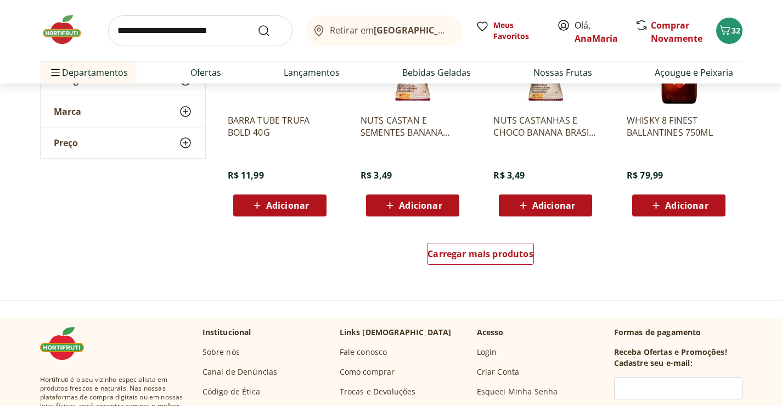
scroll to position [4226, 0]
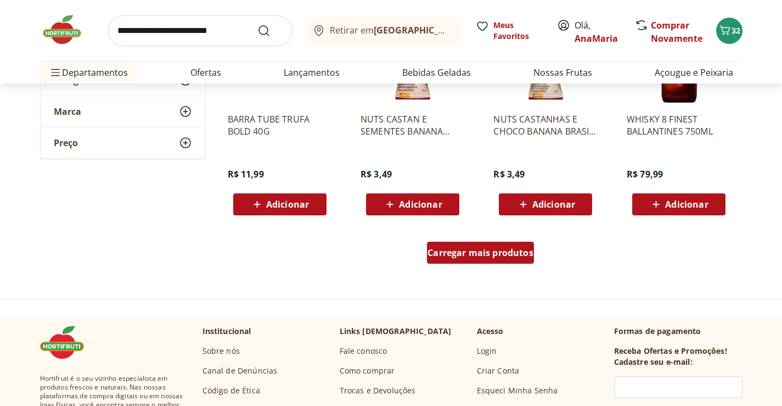
click at [480, 254] on span "Carregar mais produtos" at bounding box center [481, 252] width 106 height 9
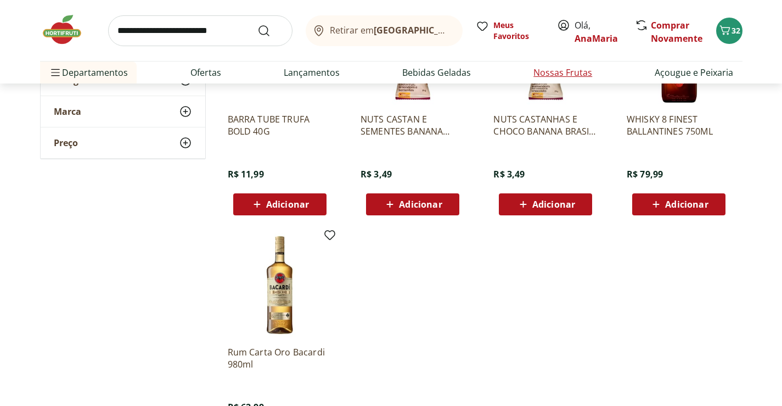
click at [564, 72] on link "Nossas Frutas" at bounding box center [562, 72] width 59 height 13
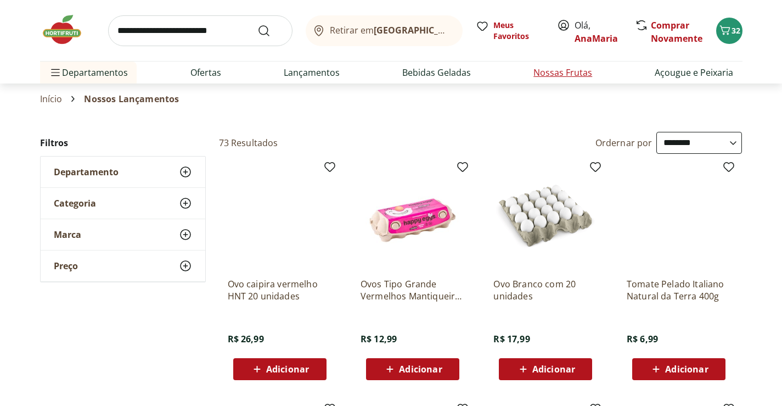
select select "**********"
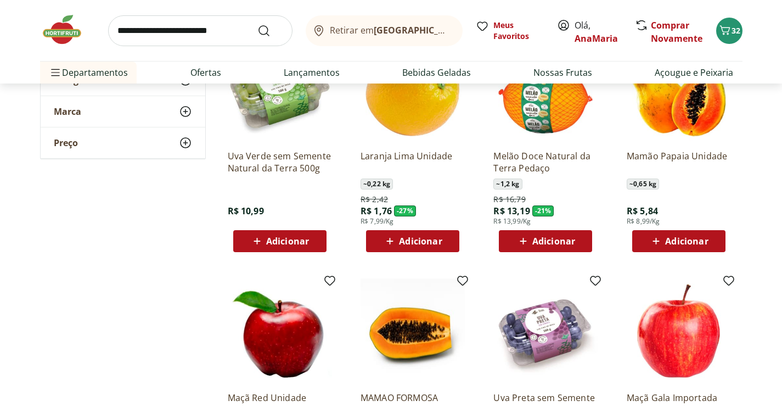
scroll to position [110, 0]
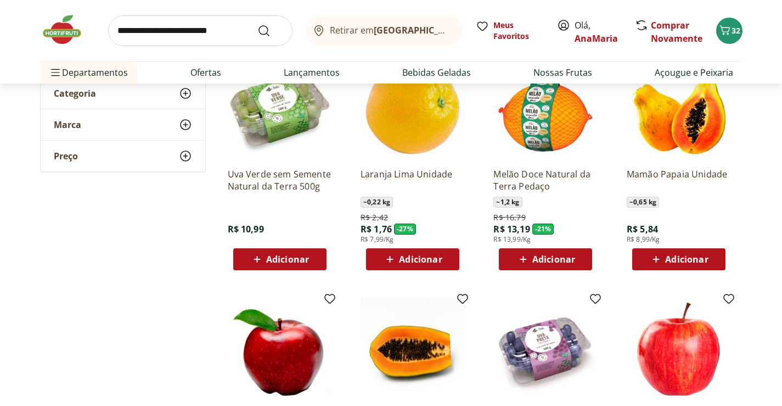
click at [682, 256] on span "Adicionar" at bounding box center [686, 259] width 43 height 9
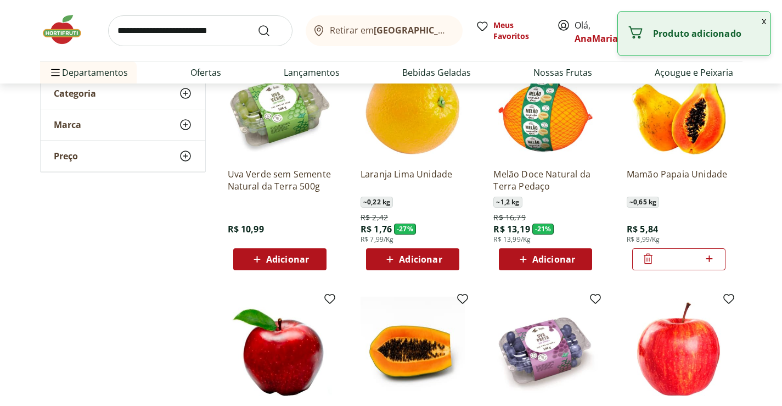
click at [712, 258] on icon at bounding box center [709, 258] width 7 height 7
type input "*"
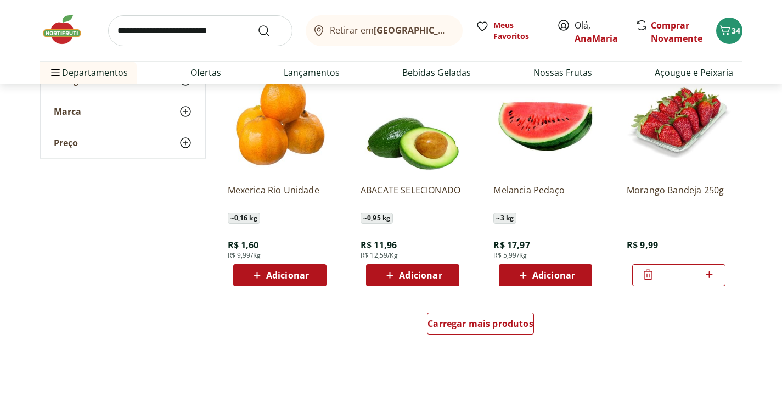
scroll to position [604, 0]
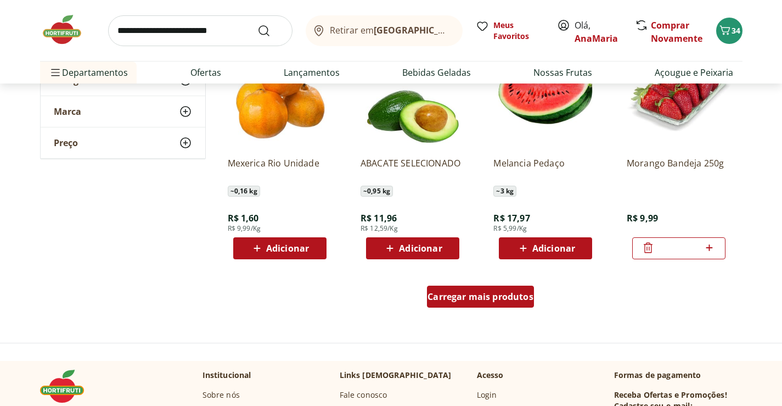
click at [474, 293] on span "Carregar mais produtos" at bounding box center [481, 296] width 106 height 9
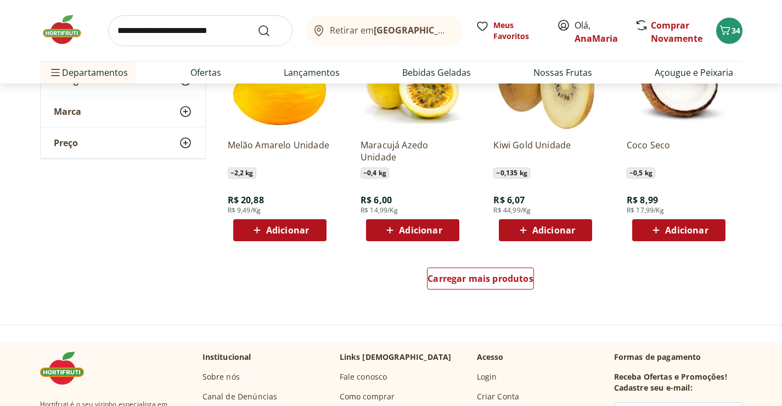
scroll to position [1372, 0]
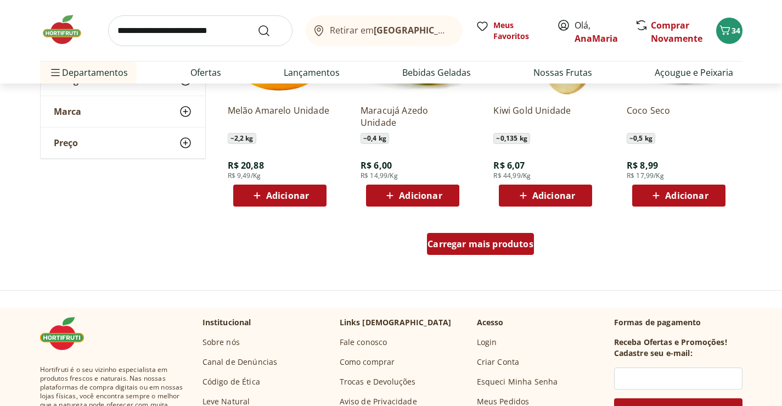
click at [466, 245] on span "Carregar mais produtos" at bounding box center [481, 243] width 106 height 9
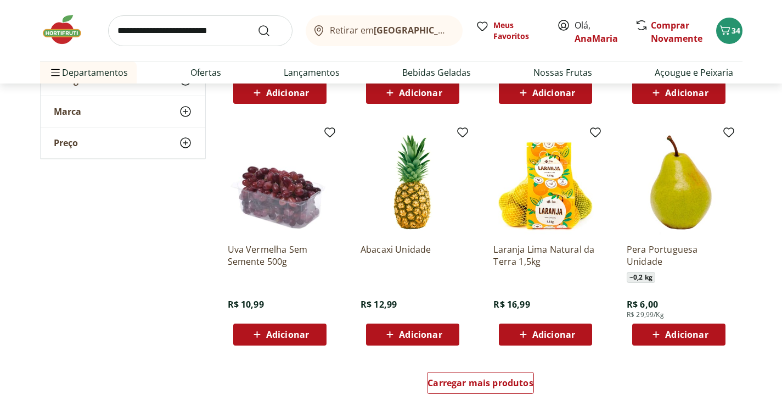
scroll to position [1976, 0]
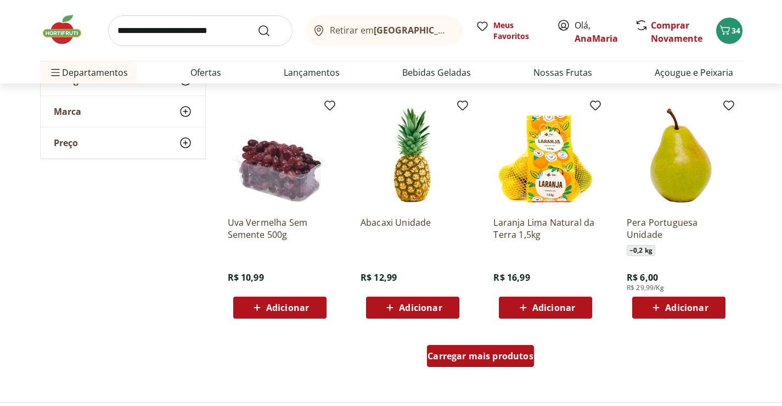
click at [470, 355] on span "Carregar mais produtos" at bounding box center [481, 355] width 106 height 9
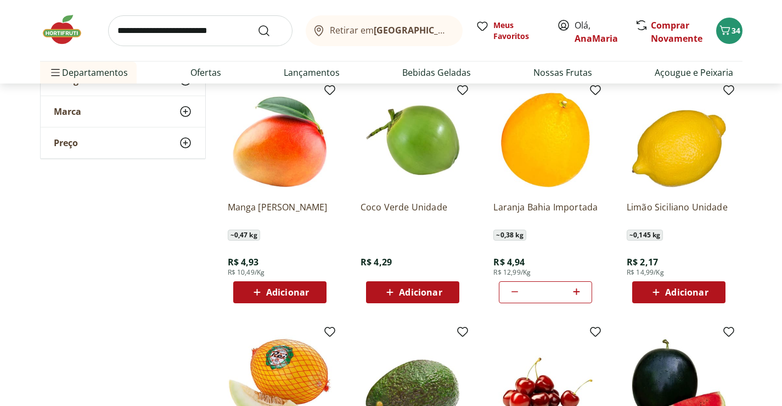
scroll to position [2250, 0]
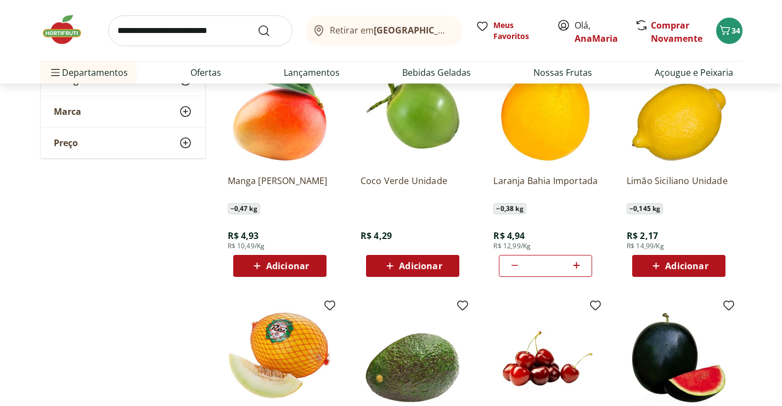
click at [283, 262] on span "Adicionar" at bounding box center [287, 265] width 43 height 9
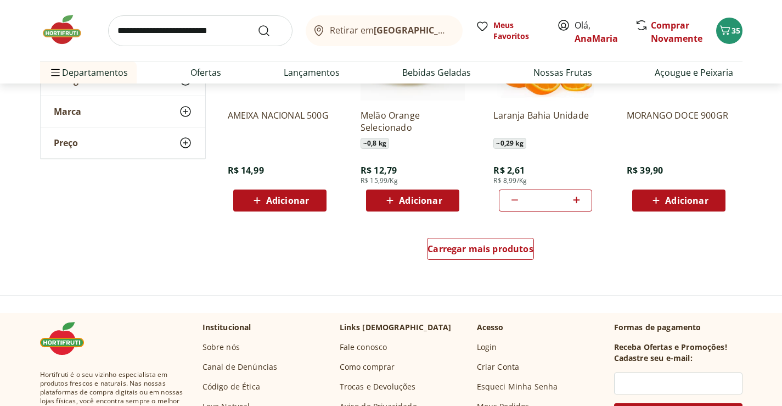
scroll to position [2799, 0]
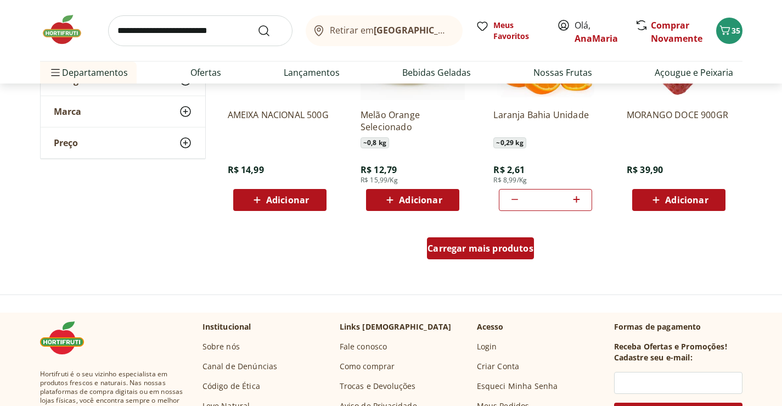
click at [476, 250] on span "Carregar mais produtos" at bounding box center [481, 248] width 106 height 9
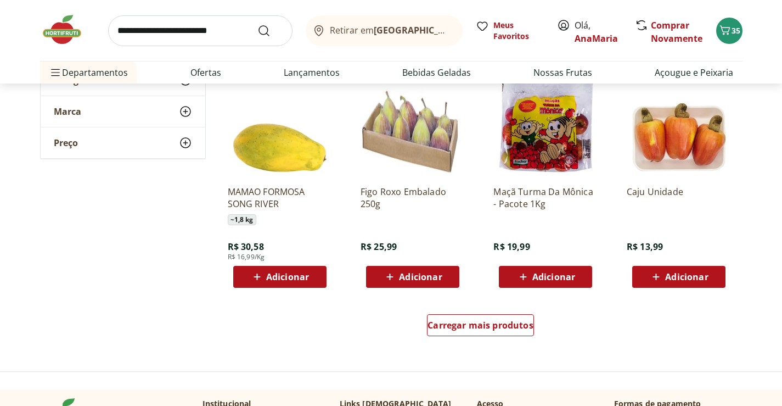
scroll to position [3458, 0]
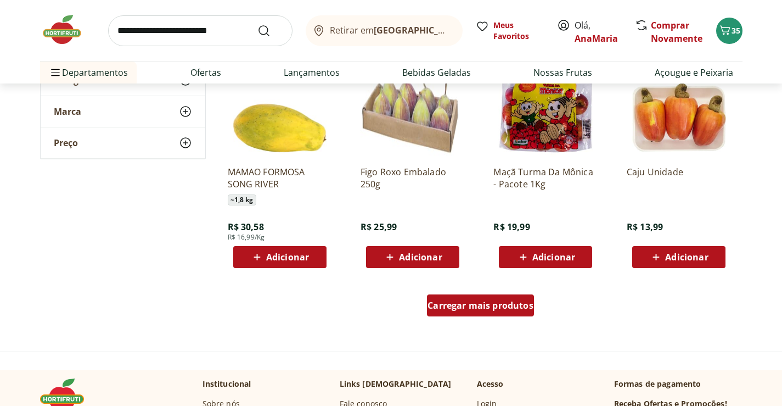
click at [468, 302] on span "Carregar mais produtos" at bounding box center [481, 305] width 106 height 9
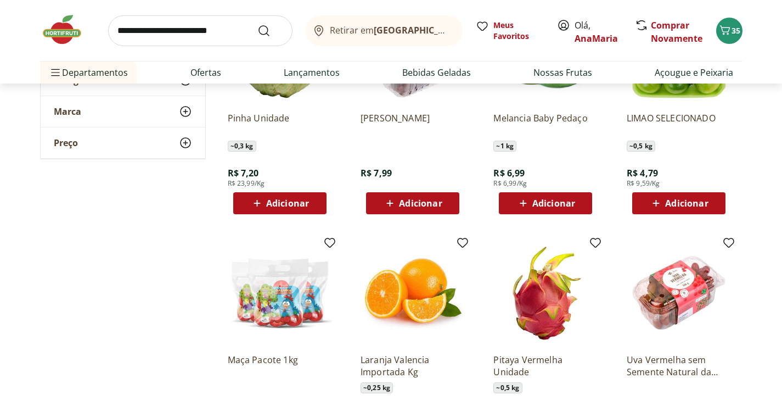
scroll to position [4006, 0]
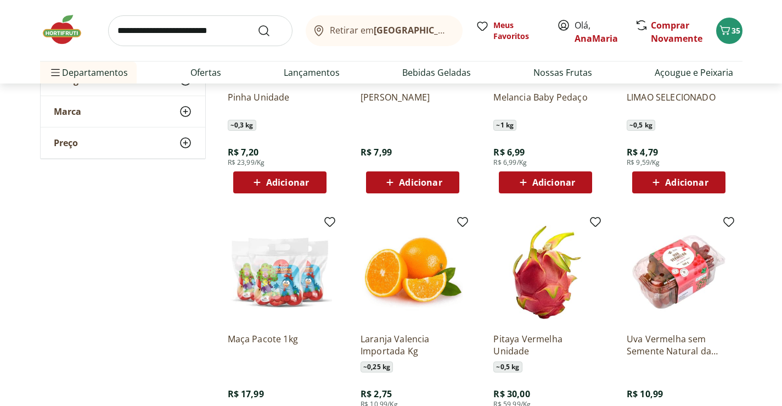
click at [675, 178] on span "Adicionar" at bounding box center [686, 182] width 43 height 9
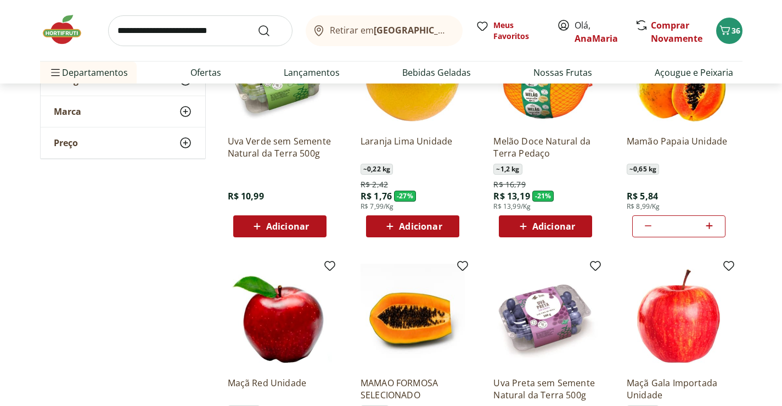
scroll to position [0, 0]
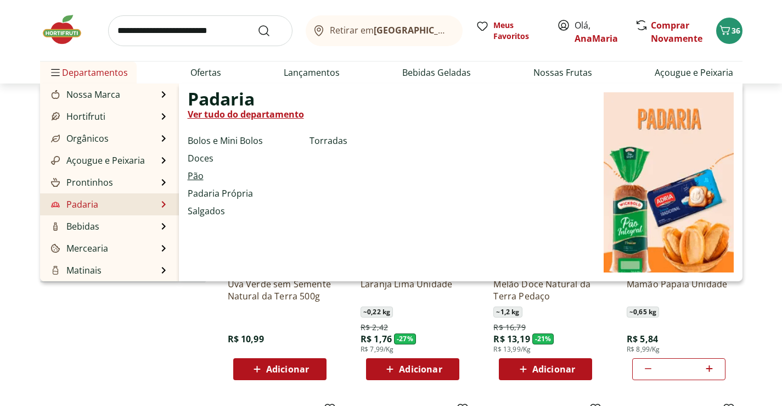
click at [199, 176] on link "Pão" at bounding box center [196, 175] width 16 height 13
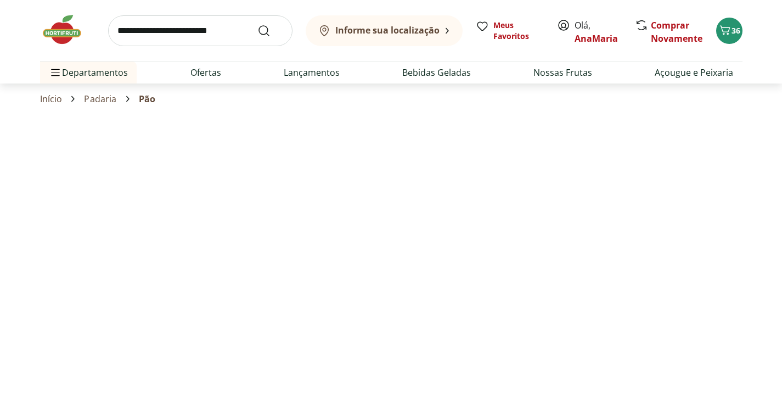
select select "**********"
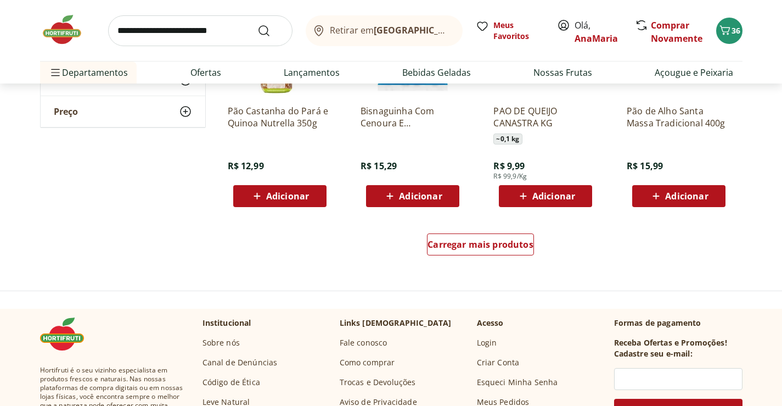
scroll to position [659, 0]
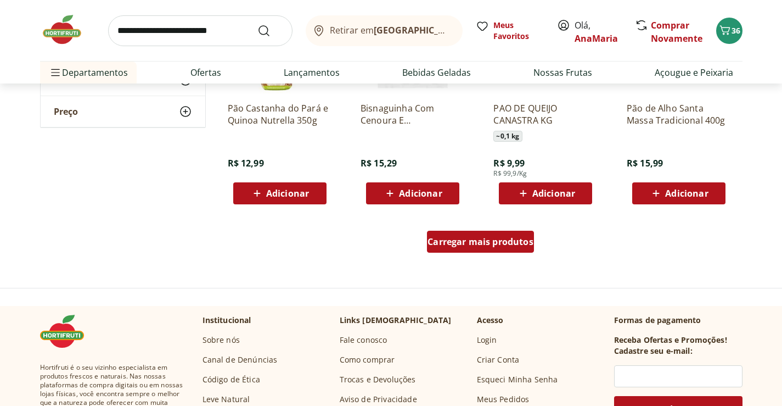
click at [472, 246] on span "Carregar mais produtos" at bounding box center [481, 241] width 106 height 9
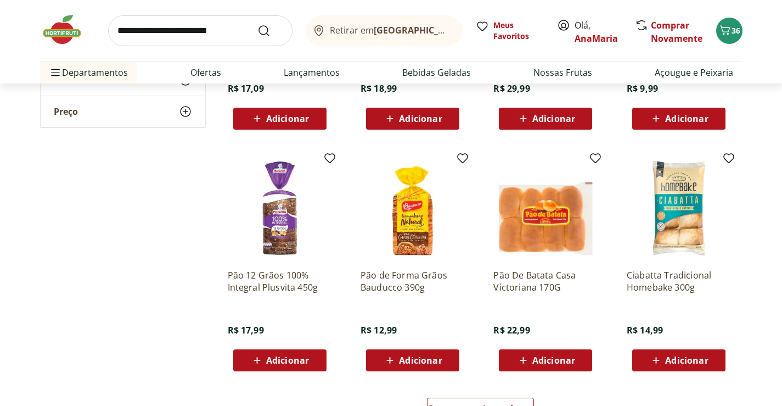
scroll to position [1262, 0]
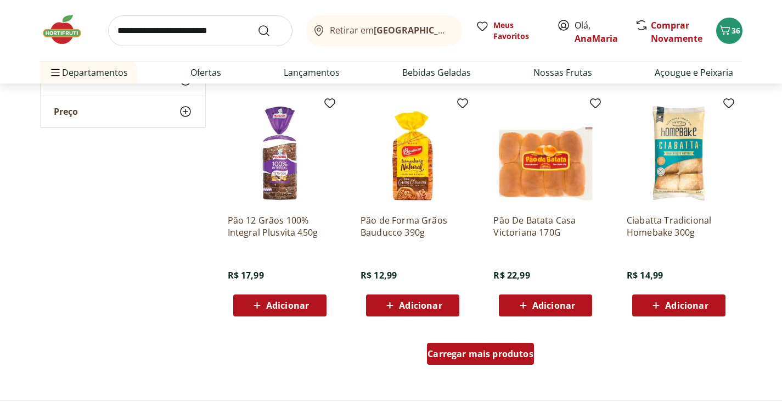
click at [472, 352] on span "Carregar mais produtos" at bounding box center [481, 353] width 106 height 9
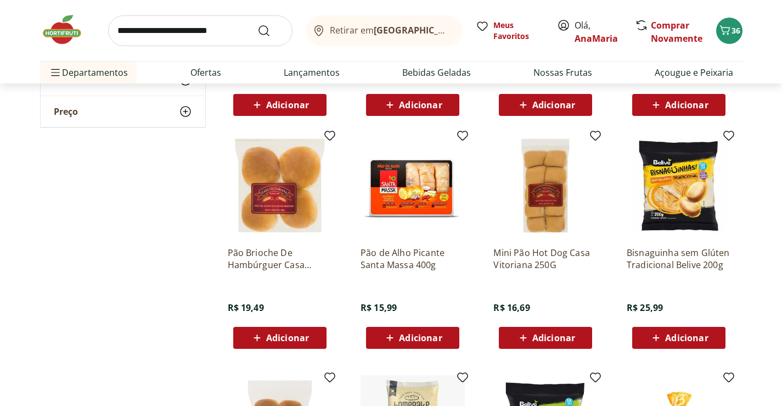
scroll to position [1482, 0]
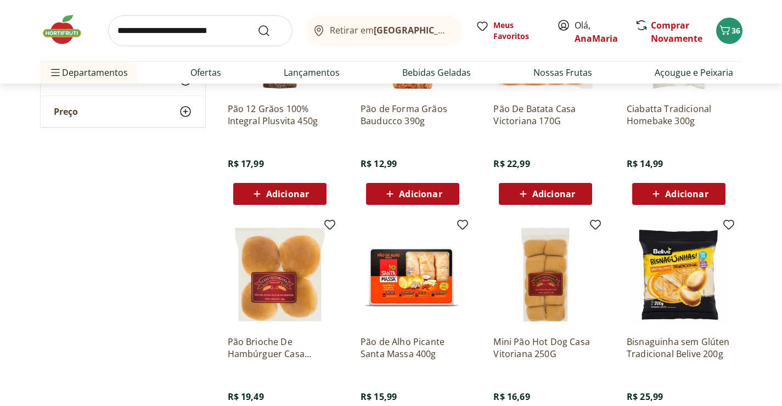
scroll to position [1207, 0]
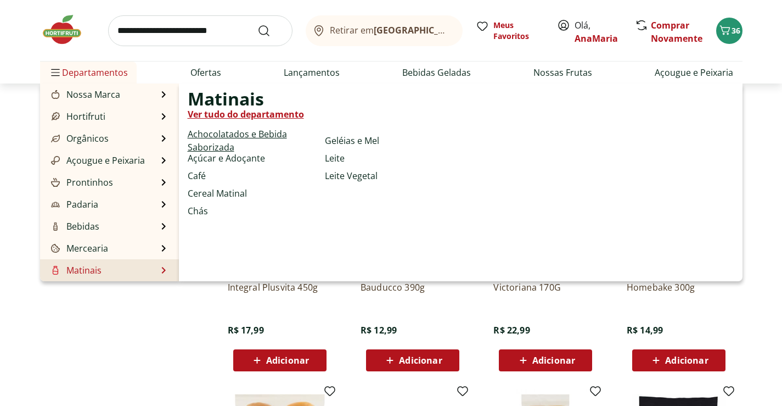
click at [223, 133] on link "Achocolatados e Bebida Saborizada" at bounding box center [254, 140] width 133 height 26
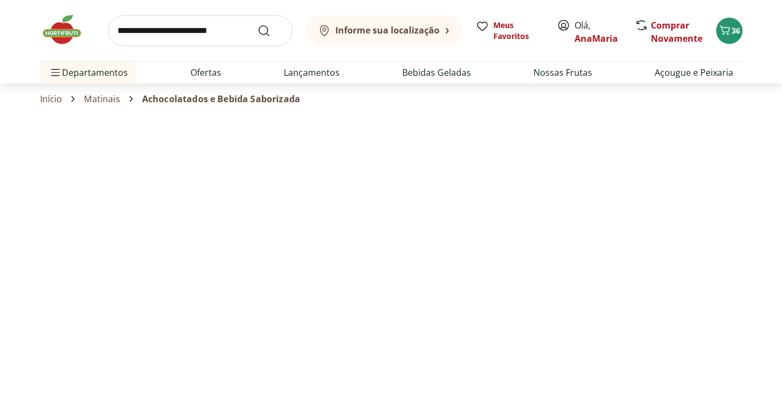
select select "**********"
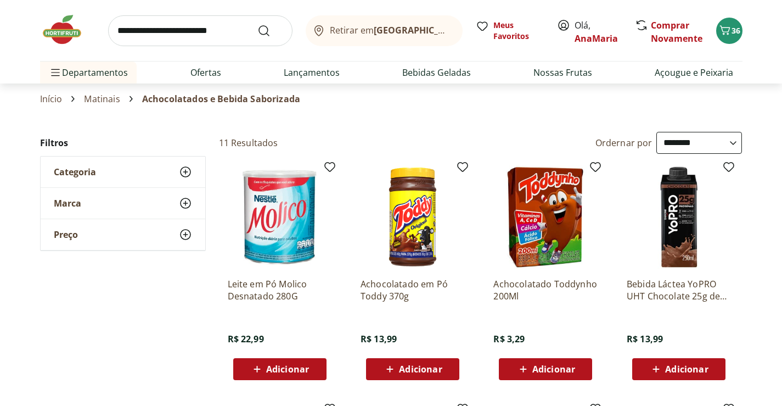
click at [536, 365] on span "Adicionar" at bounding box center [553, 368] width 43 height 9
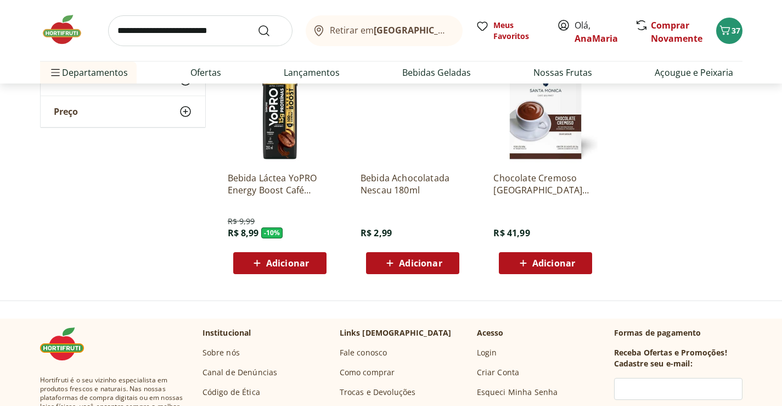
scroll to position [604, 0]
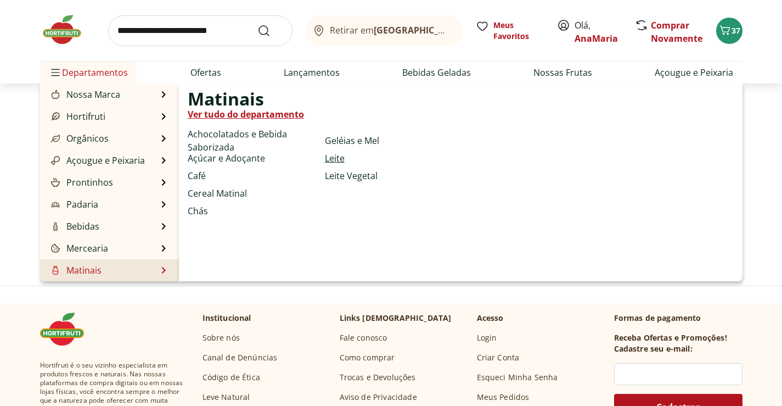
click at [342, 156] on link "Leite" at bounding box center [335, 157] width 20 height 13
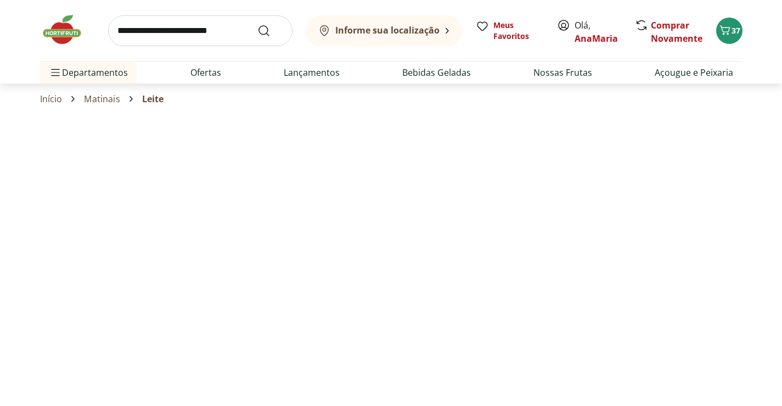
select select "**********"
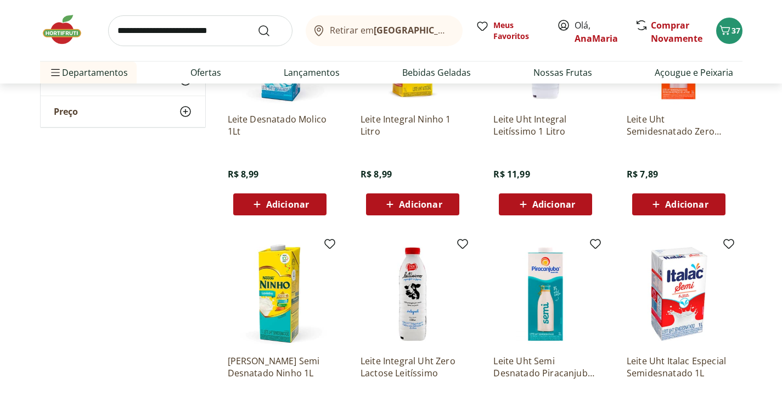
scroll to position [179, 0]
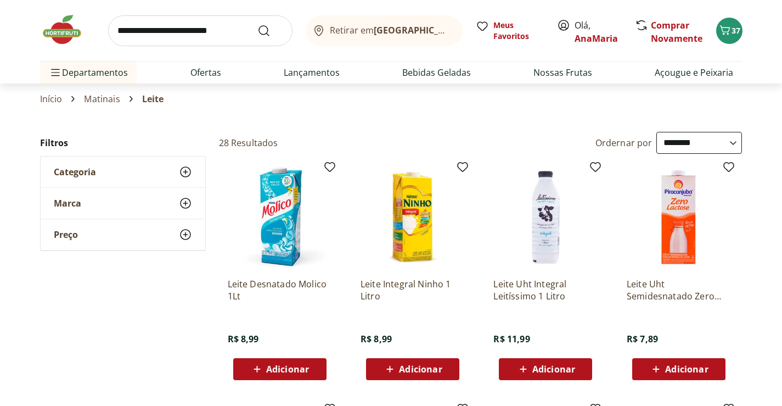
select select "**********"
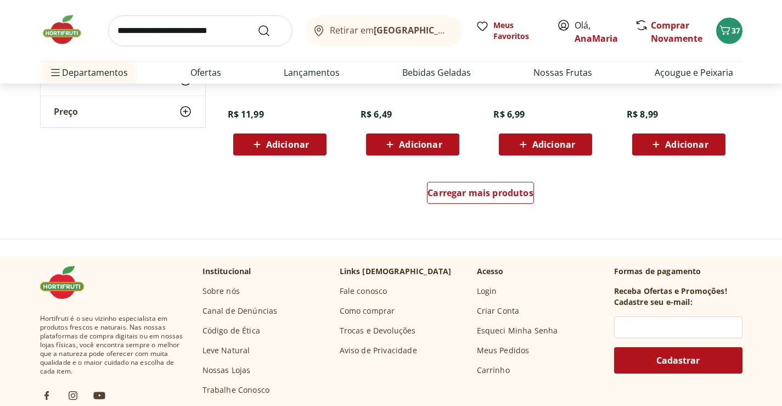
scroll to position [713, 0]
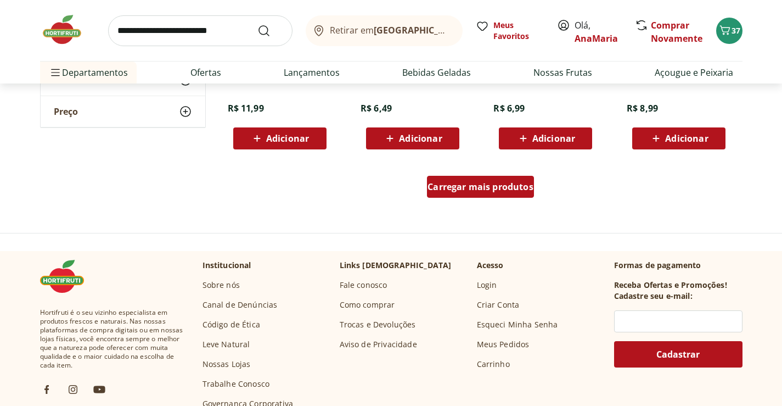
click at [473, 188] on span "Carregar mais produtos" at bounding box center [481, 186] width 106 height 9
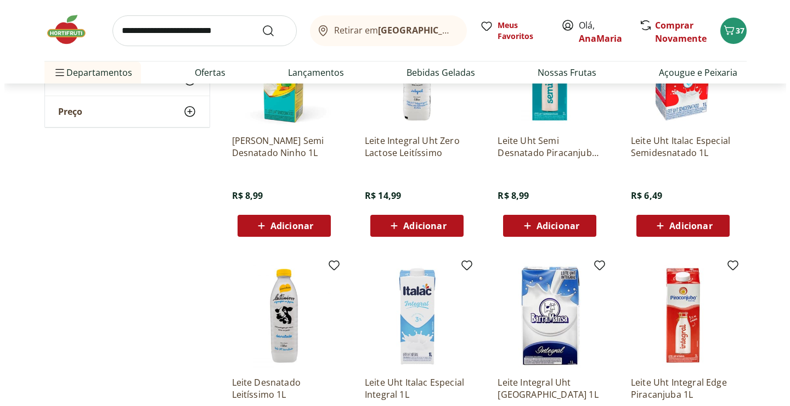
scroll to position [384, 0]
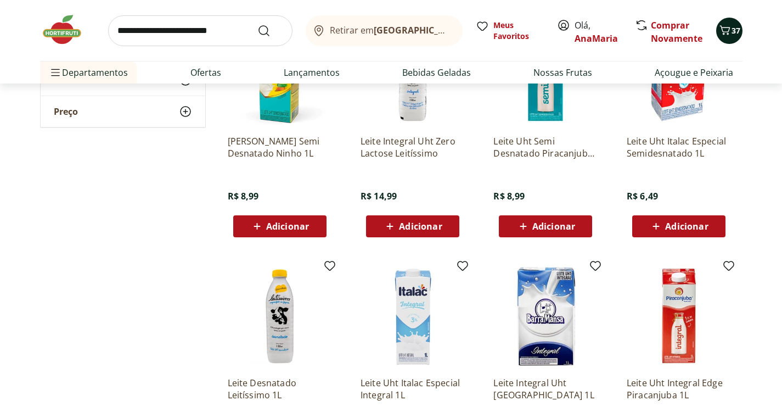
click at [733, 30] on span "37" at bounding box center [736, 30] width 9 height 10
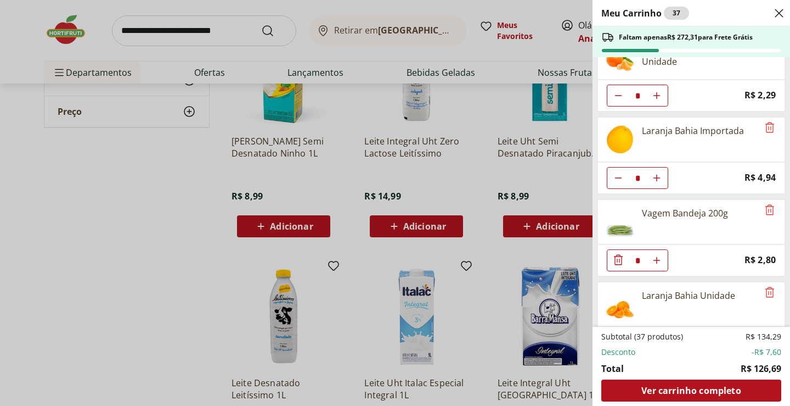
scroll to position [494, 0]
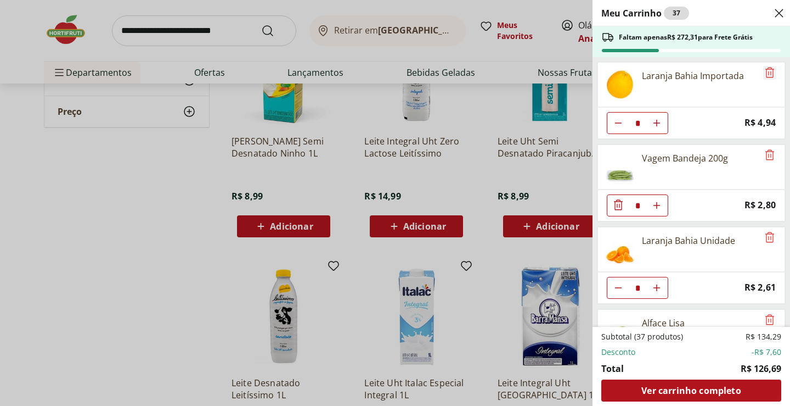
click at [767, 69] on icon "Remove" at bounding box center [769, 72] width 13 height 13
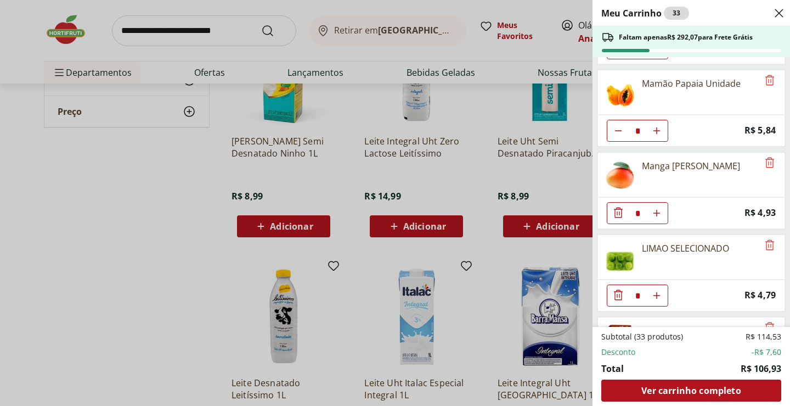
scroll to position [915, 0]
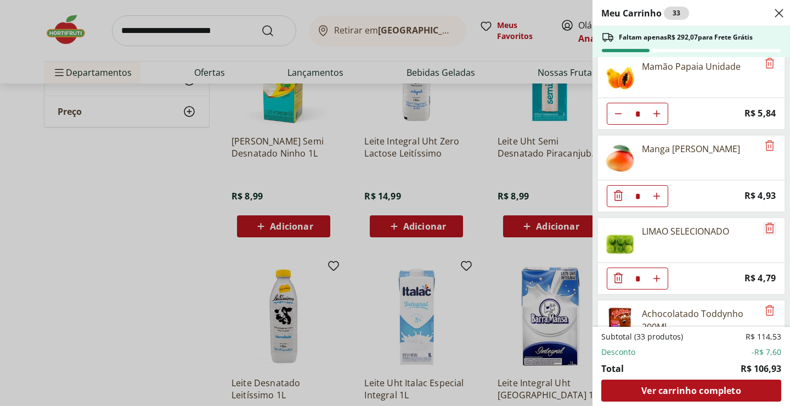
click at [765, 225] on icon "Remove" at bounding box center [769, 227] width 13 height 13
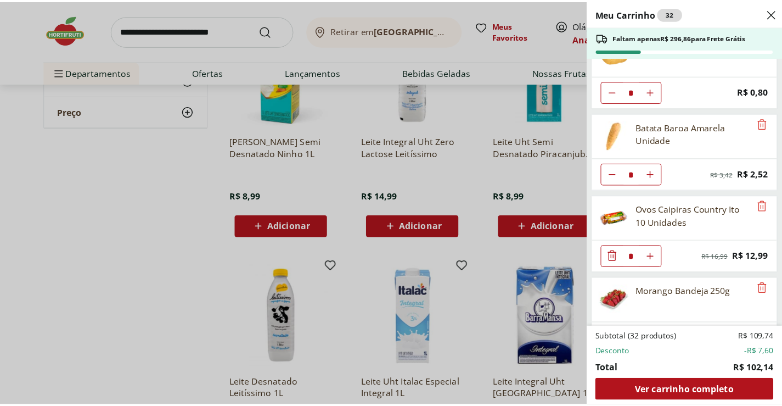
scroll to position [0, 0]
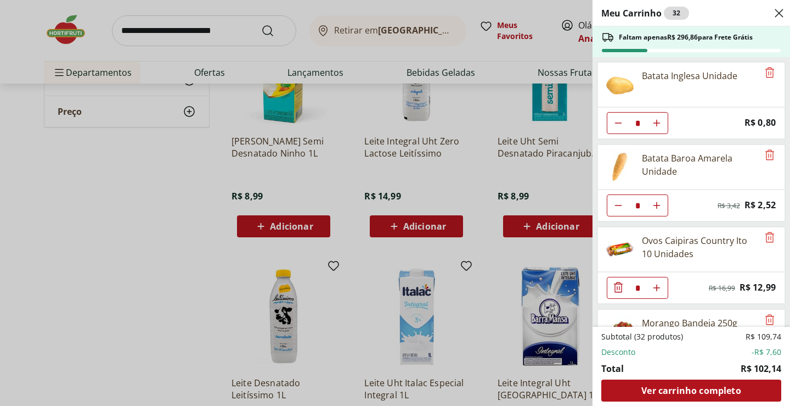
click at [20, 297] on div "Meu Carrinho 32 Faltam apenas R$ 296,86 para Frete Grátis Batata Inglesa Unidad…" at bounding box center [395, 203] width 790 height 406
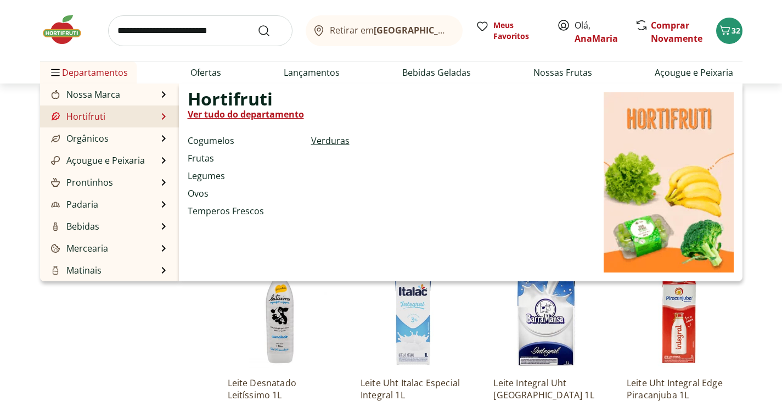
click at [329, 138] on link "Verduras" at bounding box center [330, 140] width 38 height 13
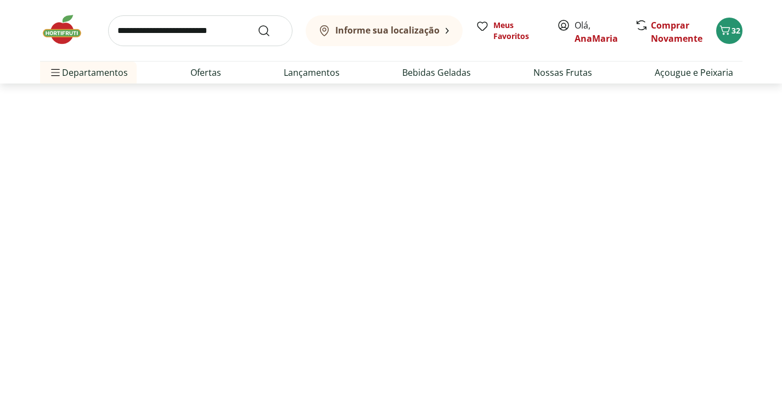
select select "**********"
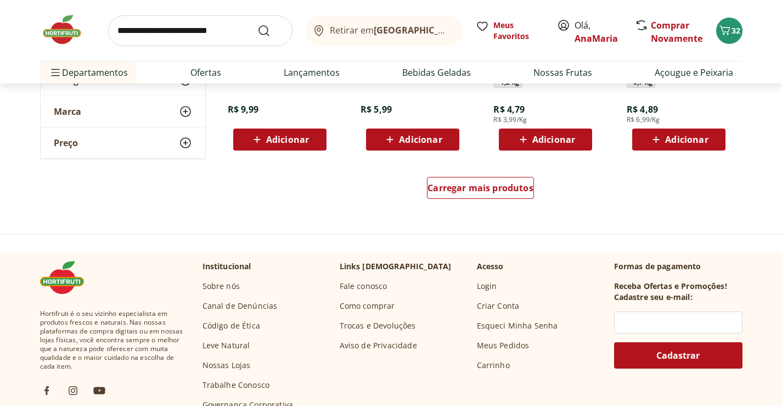
scroll to position [713, 0]
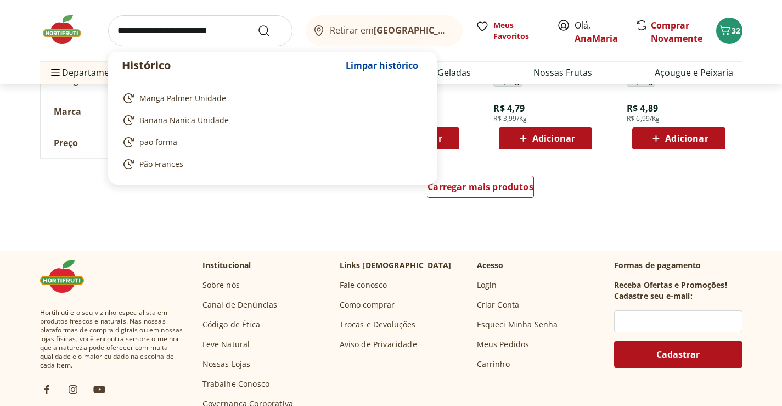
click at [176, 32] on input "search" at bounding box center [200, 30] width 184 height 31
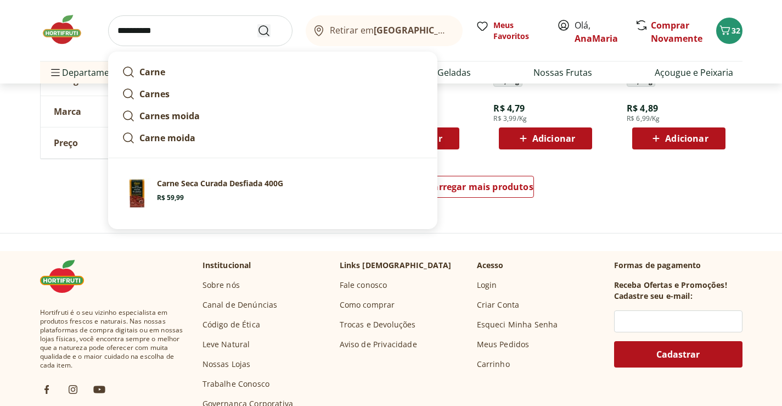
type input "**********"
click at [264, 26] on icon "Submit Search" at bounding box center [263, 30] width 13 height 13
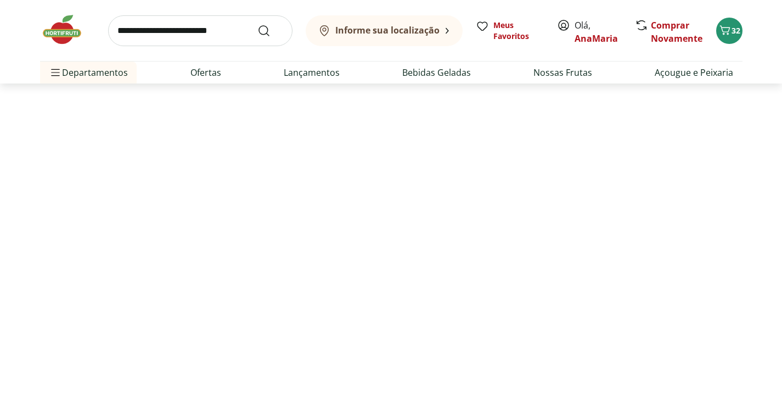
select select "**********"
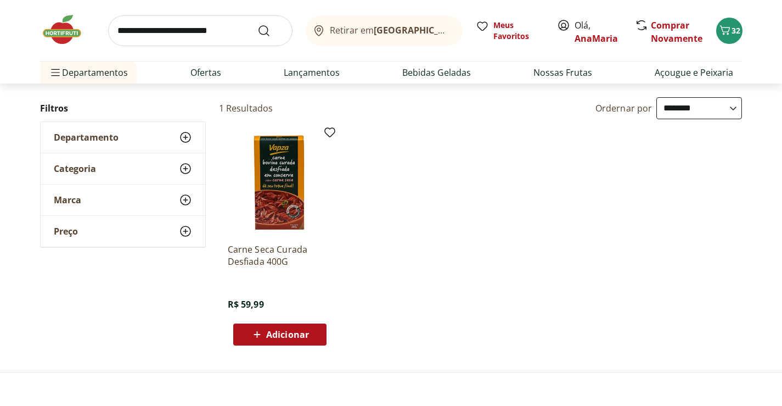
scroll to position [110, 0]
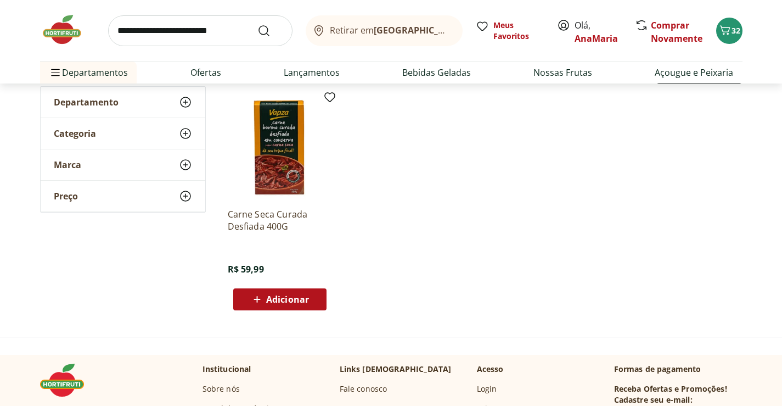
click at [141, 29] on input "search" at bounding box center [200, 30] width 184 height 31
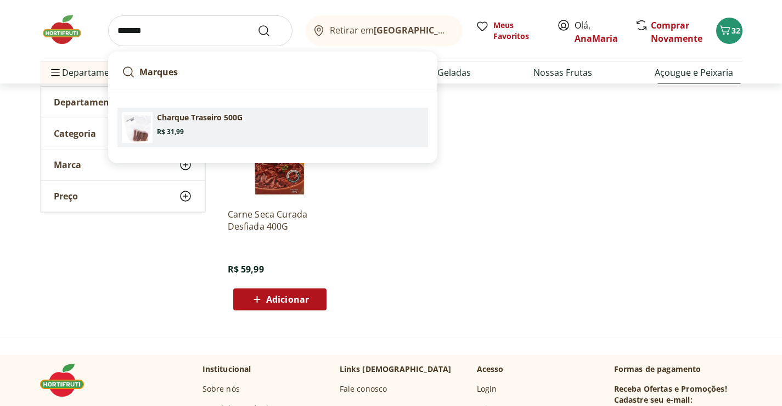
click at [192, 122] on p "Charque Traseiro 500G" at bounding box center [200, 117] width 86 height 11
type input "**********"
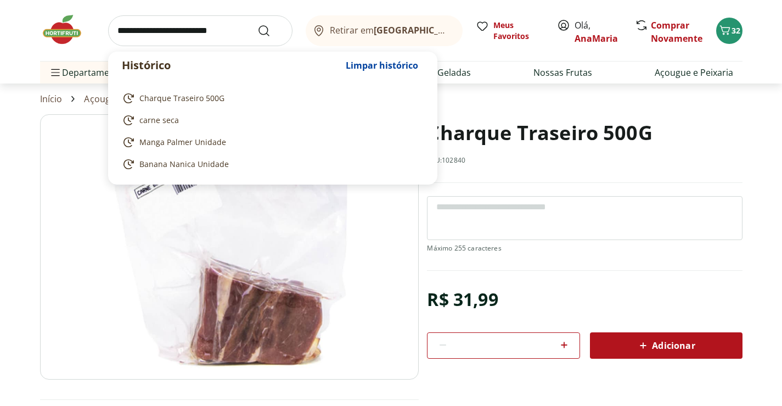
click at [251, 23] on input "search" at bounding box center [200, 30] width 184 height 31
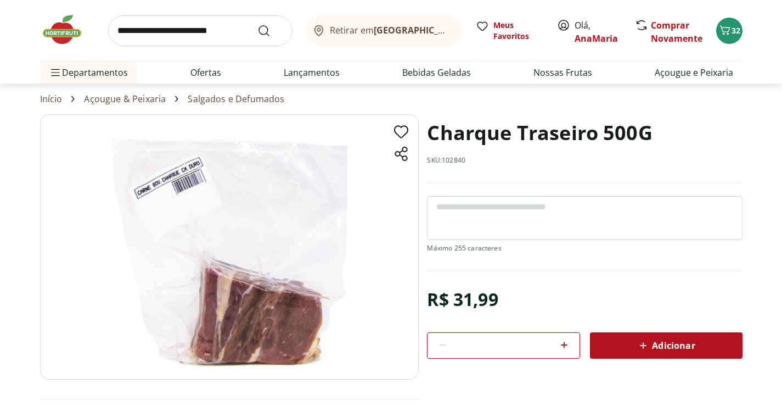
drag, startPoint x: 19, startPoint y: 153, endPoint x: 7, endPoint y: 158, distance: 12.5
click at [13, 155] on section "Charque Traseiro 500G SKU: 102840 R$ 31,99 * Adicionar Charque Traseiro 500G R$…" at bounding box center [391, 279] width 782 height 331
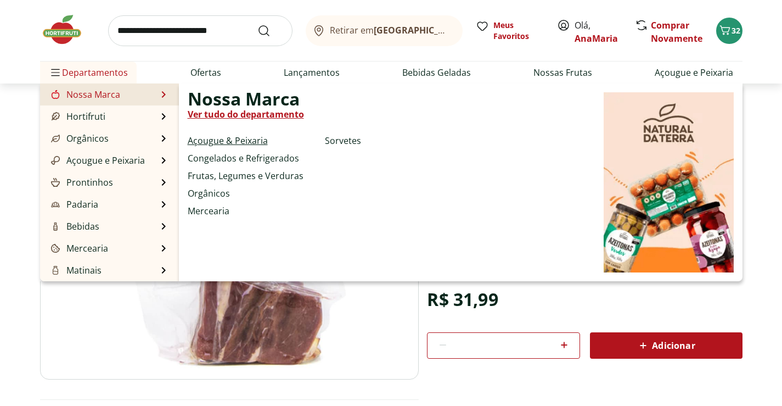
click at [210, 139] on link "Açougue & Peixaria" at bounding box center [228, 140] width 80 height 13
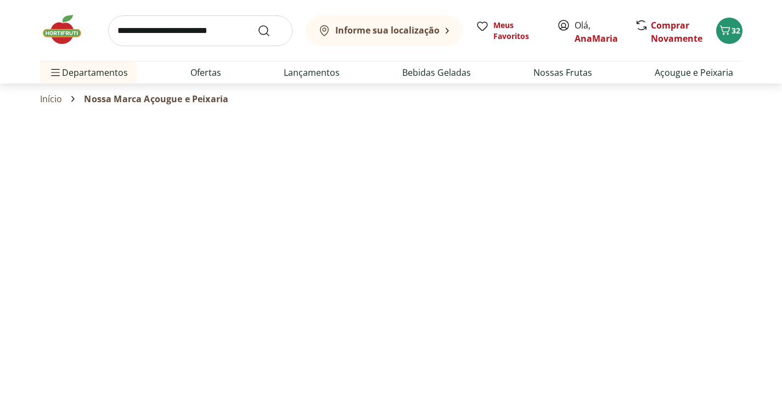
select select "**********"
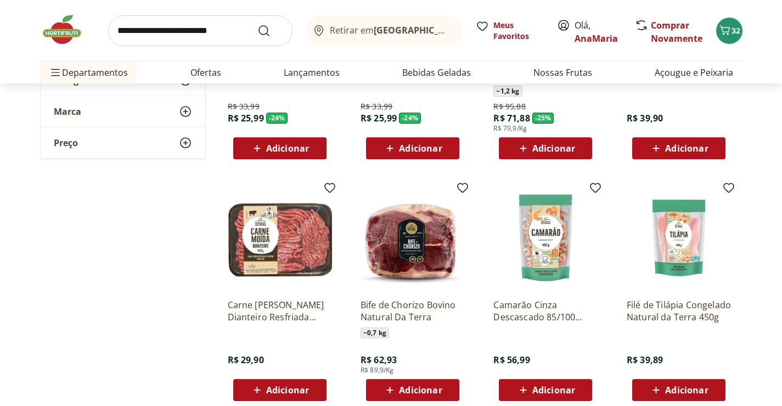
scroll to position [220, 0]
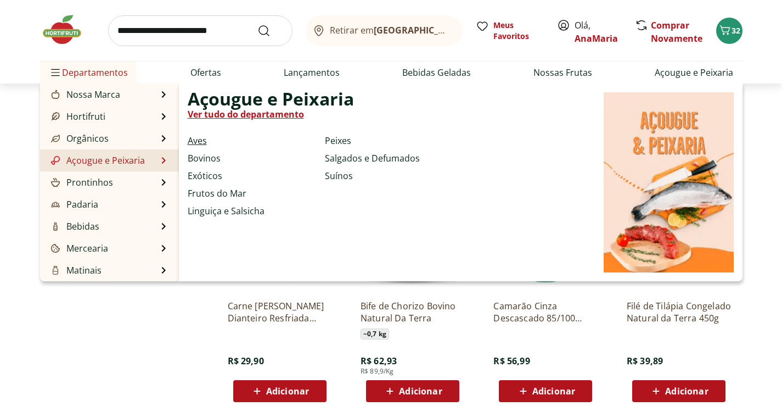
click at [201, 142] on link "Aves" at bounding box center [197, 140] width 19 height 13
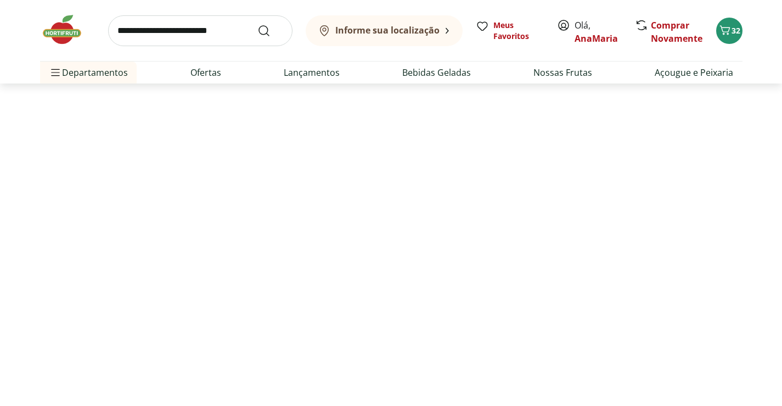
select select "**********"
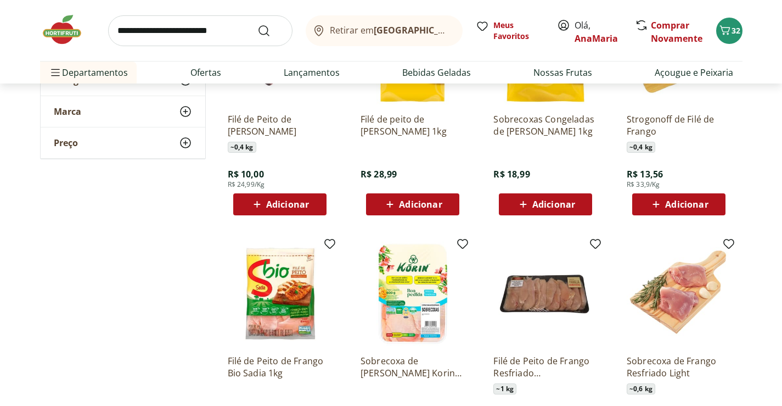
scroll to position [220, 0]
